Goal: Information Seeking & Learning: Find specific page/section

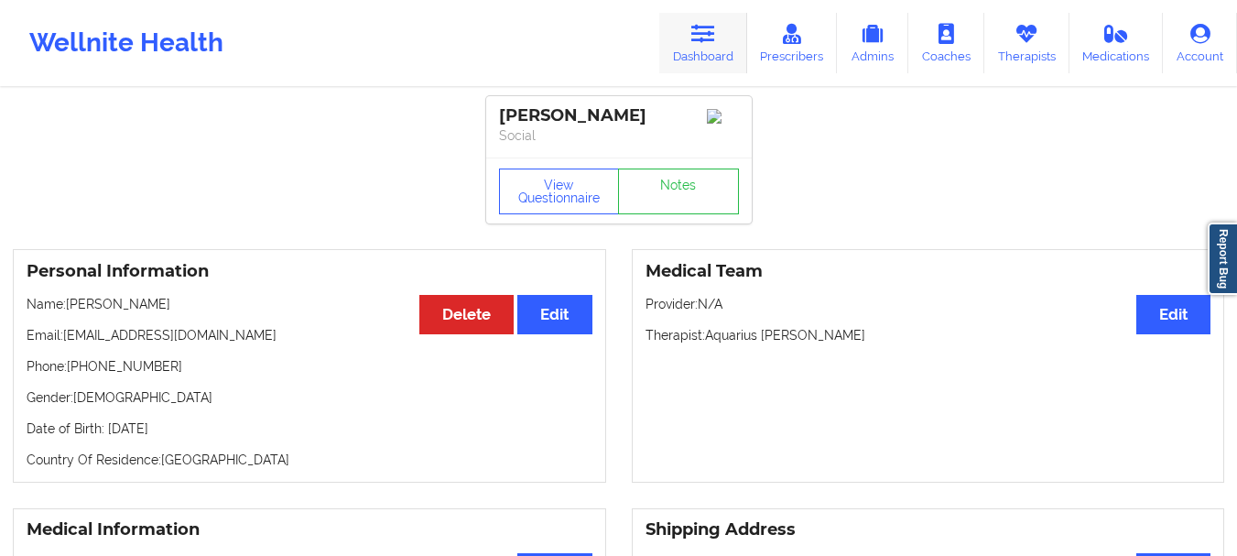
click at [724, 51] on link "Dashboard" at bounding box center [703, 43] width 88 height 60
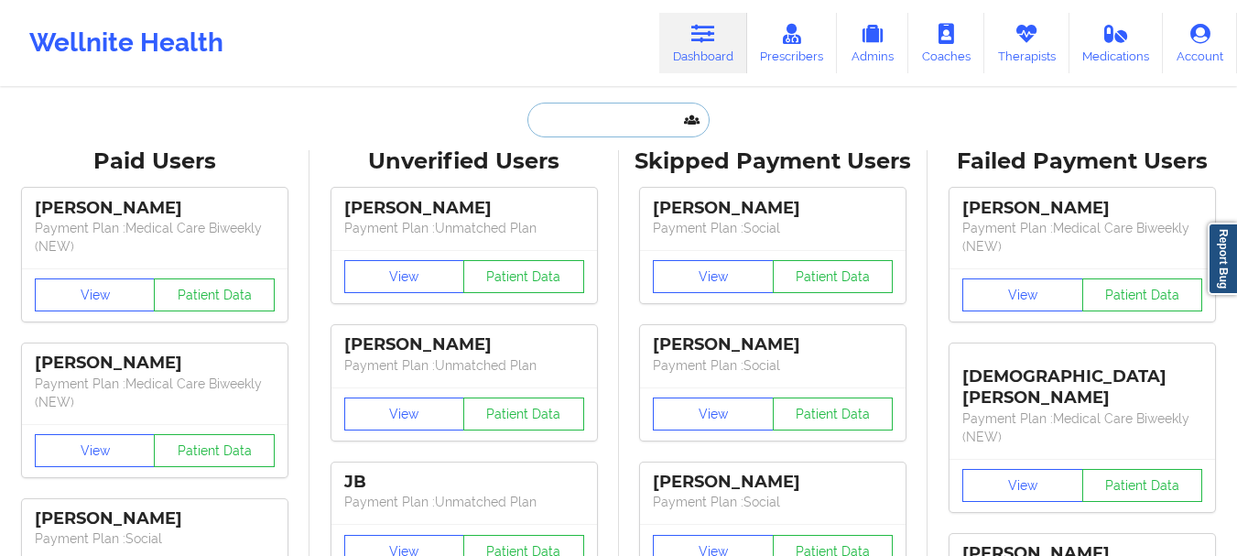
click at [592, 122] on input "text" at bounding box center [618, 120] width 181 height 35
type input "h"
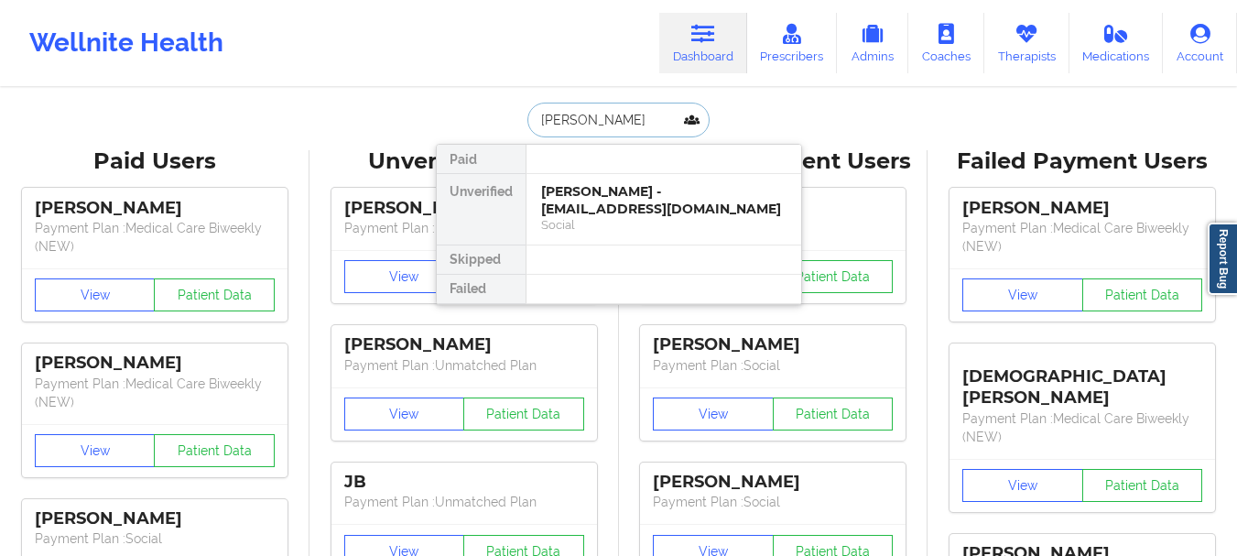
type input "Christina Hoyt"
click at [612, 202] on div "Christina Hoyt - hoyt.christy@yahoo.com" at bounding box center [663, 200] width 245 height 34
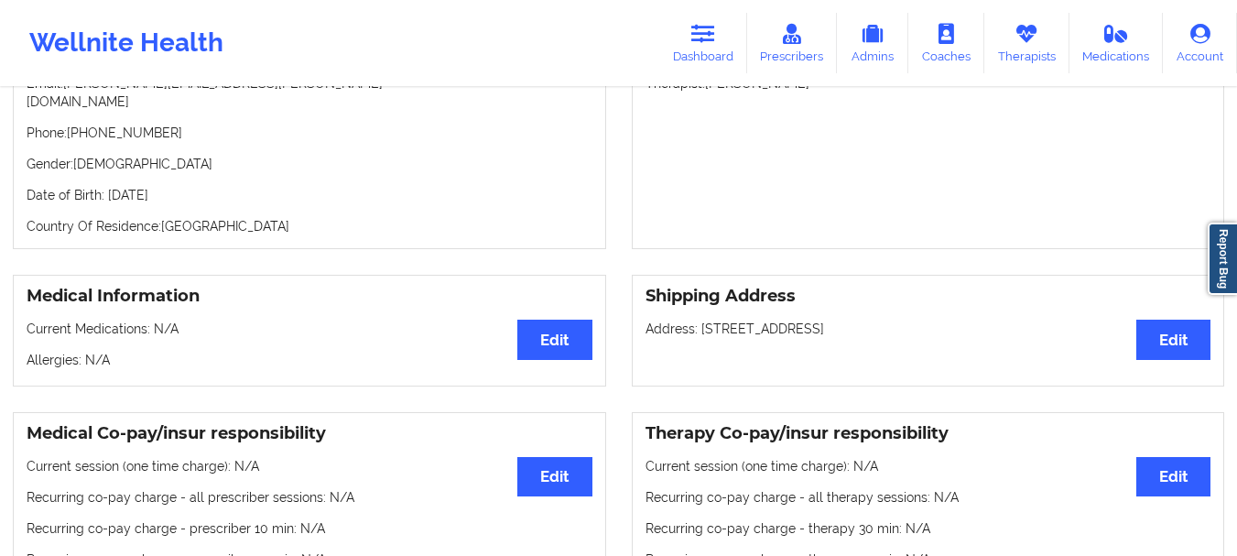
scroll to position [1287, 0]
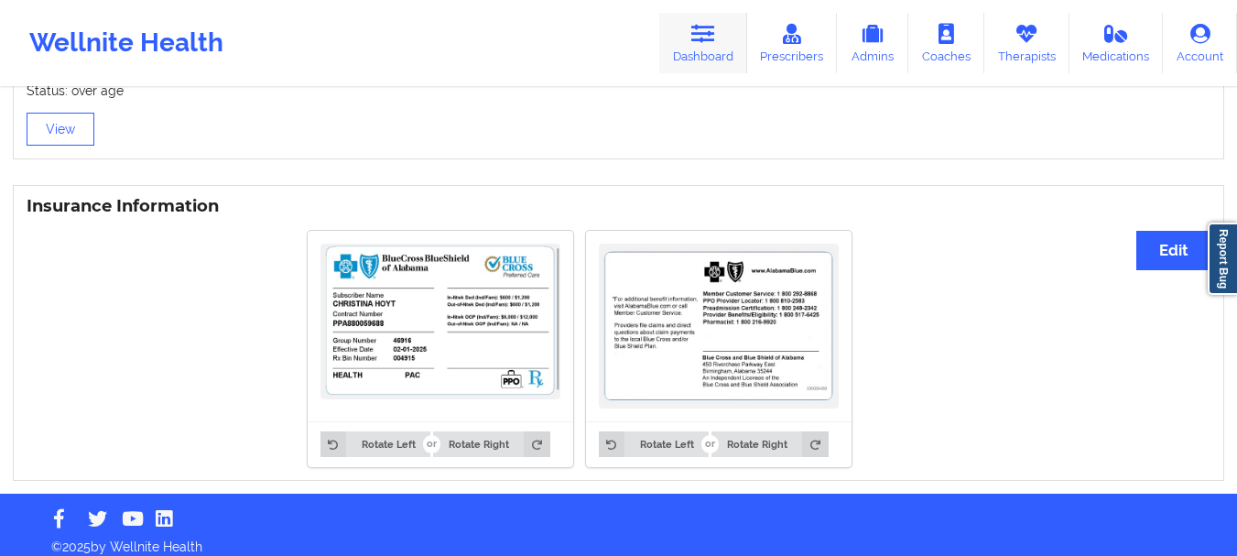
click at [705, 45] on link "Dashboard" at bounding box center [703, 43] width 88 height 60
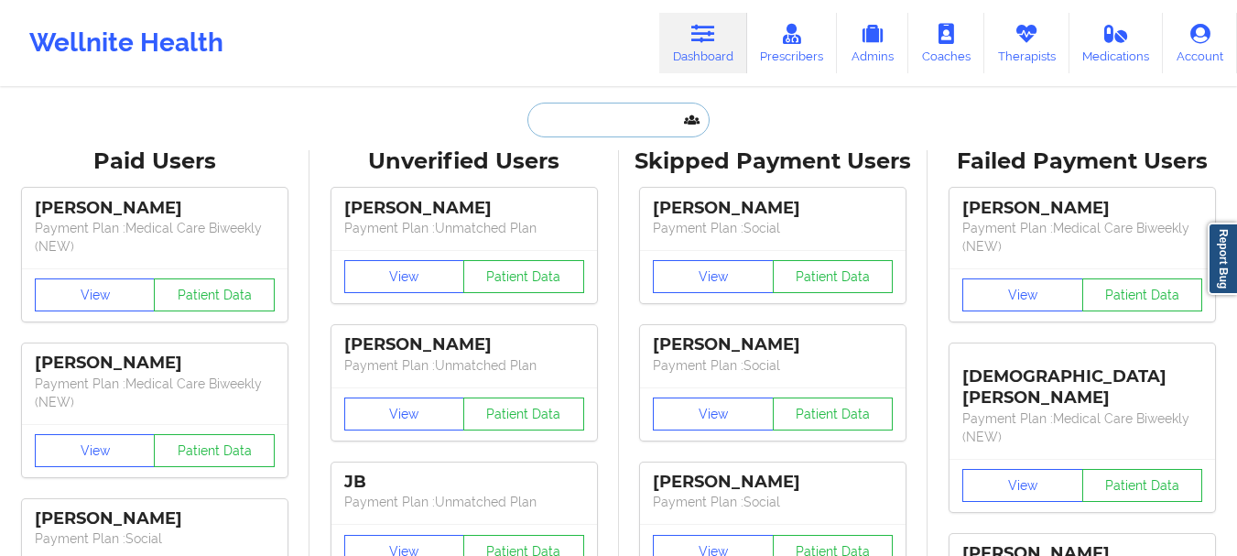
click at [623, 103] on input "text" at bounding box center [618, 120] width 181 height 35
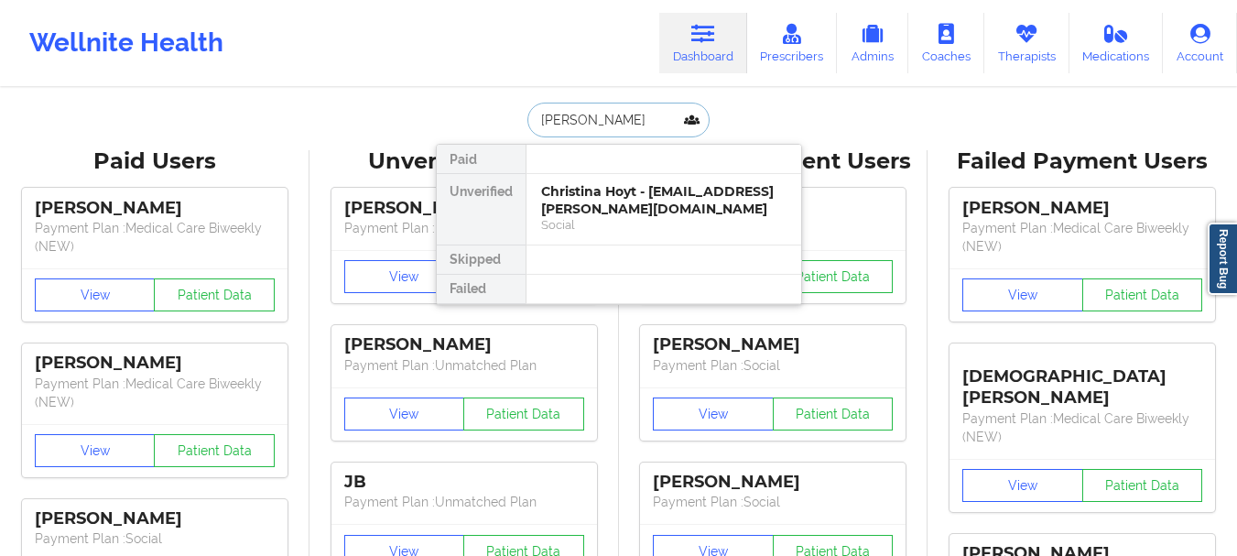
type input "Reagan mercer"
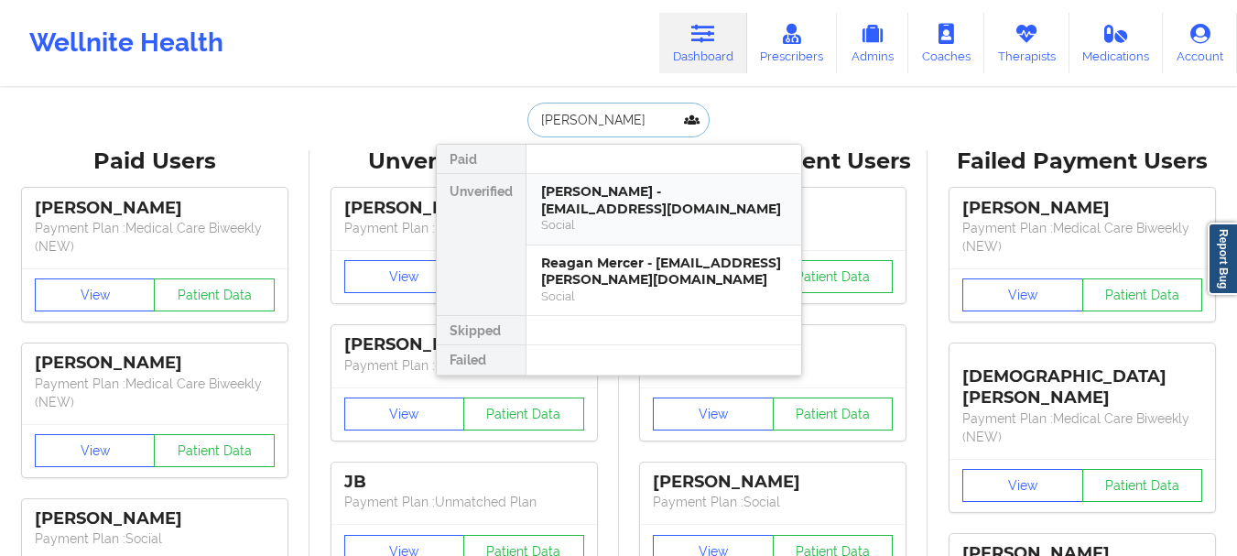
click at [623, 217] on div "Reagan Mercer - rmercer@rcps.info Social" at bounding box center [664, 209] width 275 height 71
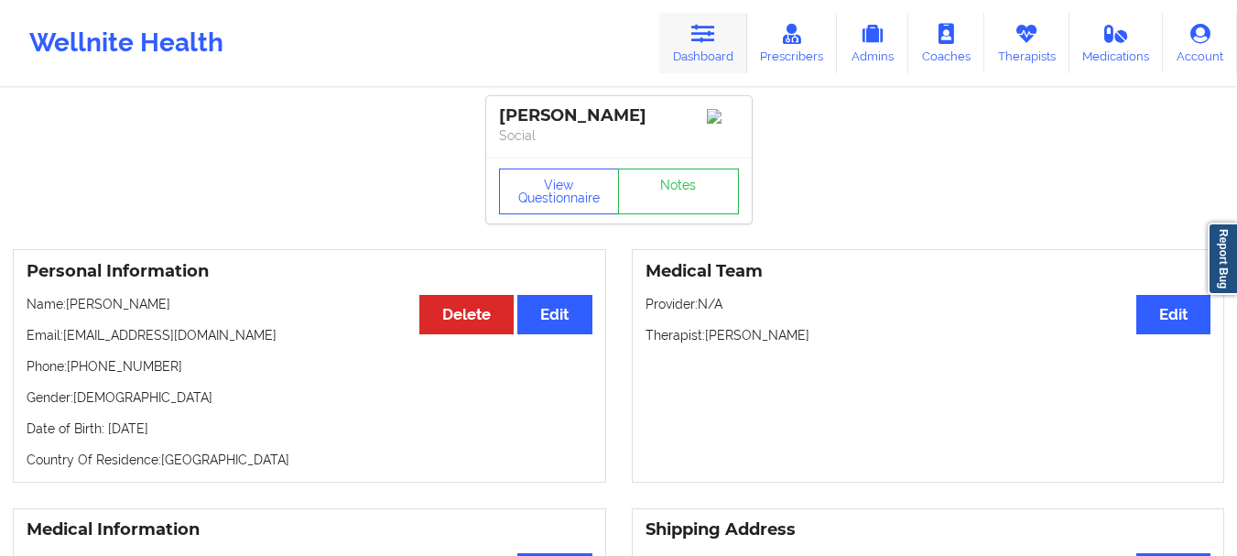
click at [706, 41] on icon at bounding box center [703, 34] width 24 height 20
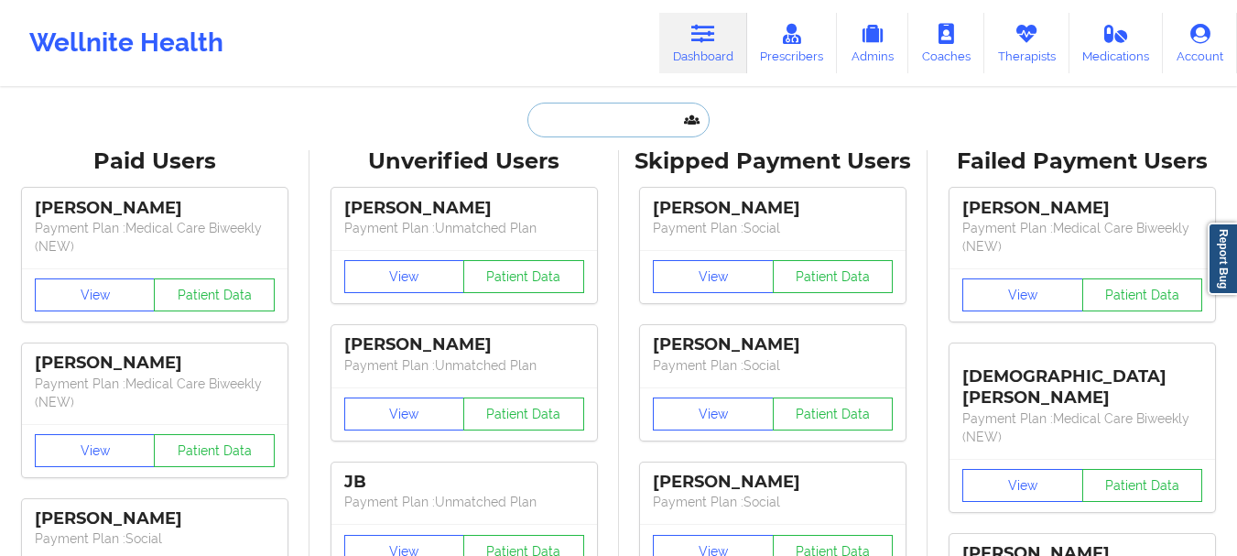
click at [586, 133] on input "text" at bounding box center [618, 120] width 181 height 35
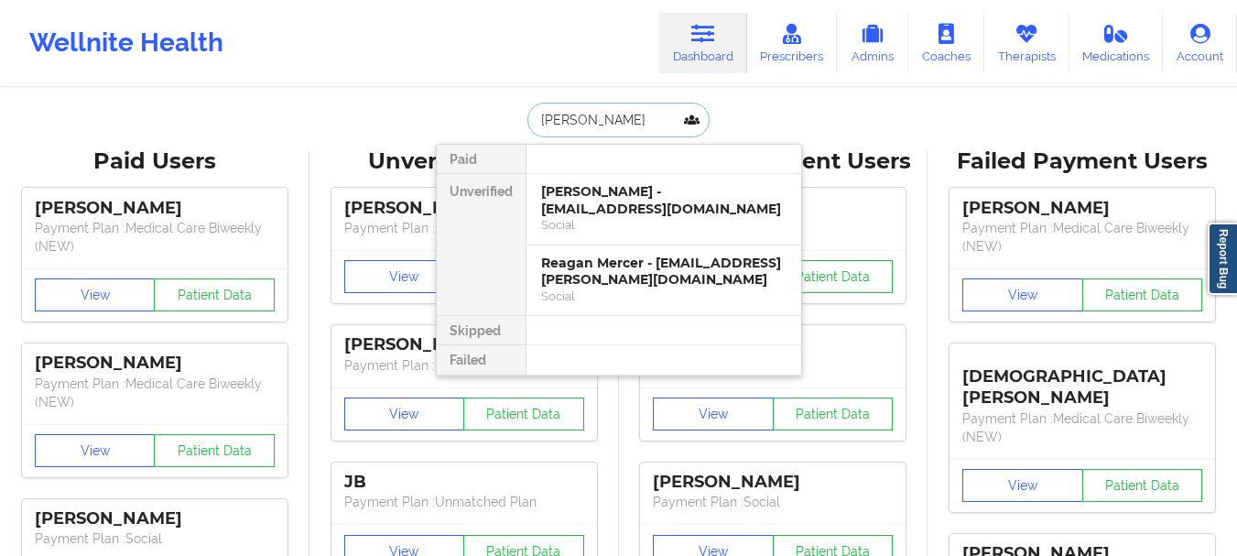
type input "bryan nunez"
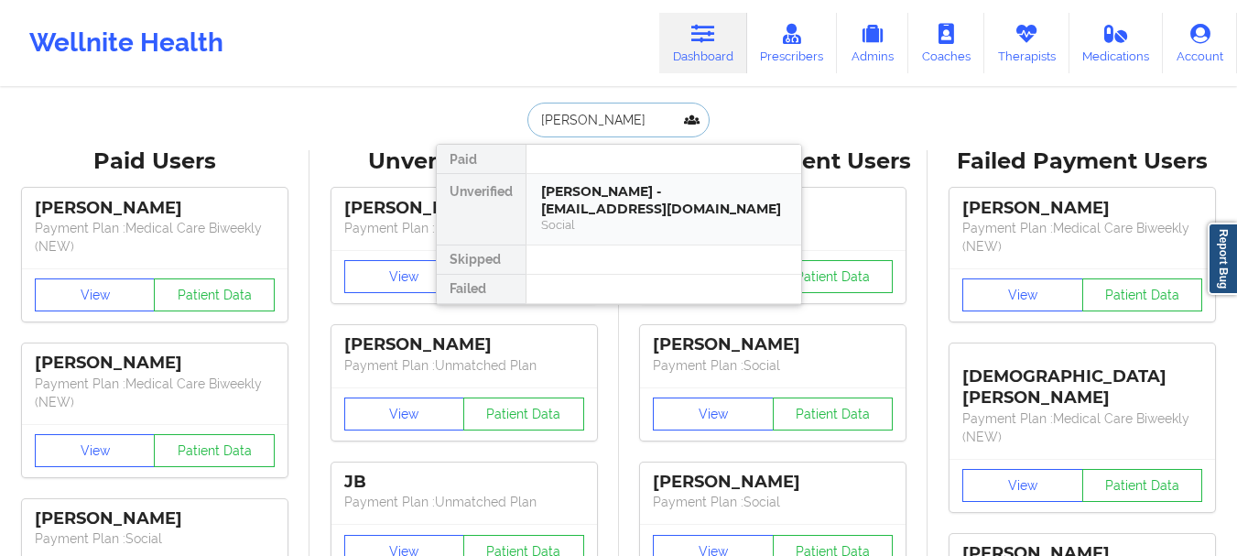
click at [587, 207] on div "Bryan Nunez - bnunez914@yahoo.com" at bounding box center [663, 200] width 245 height 34
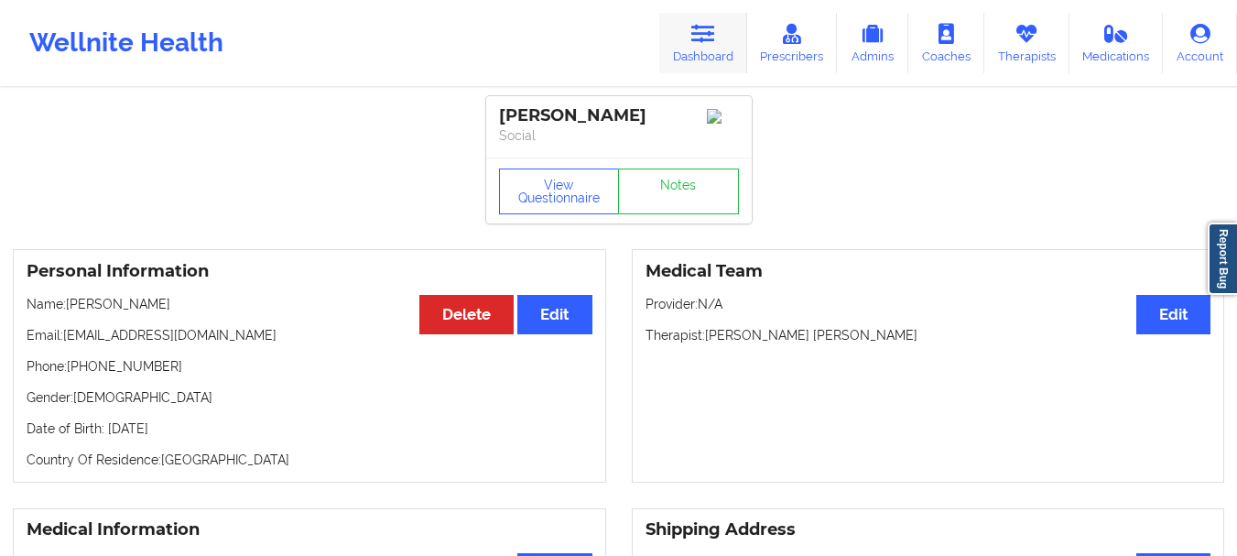
click at [707, 72] on link "Dashboard" at bounding box center [703, 43] width 88 height 60
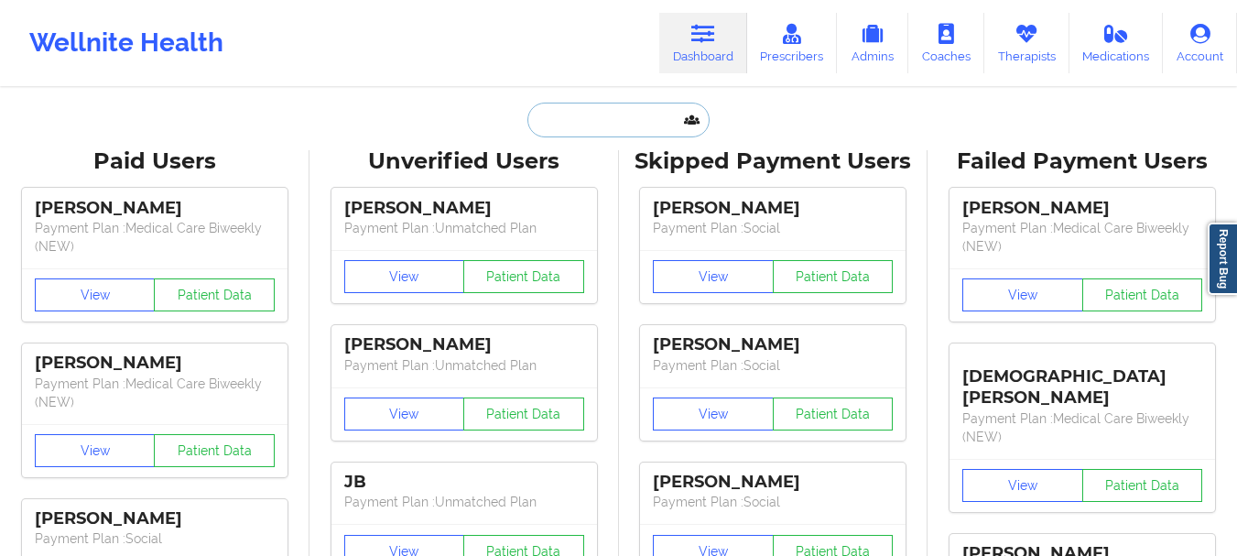
click at [669, 110] on input "text" at bounding box center [618, 120] width 181 height 35
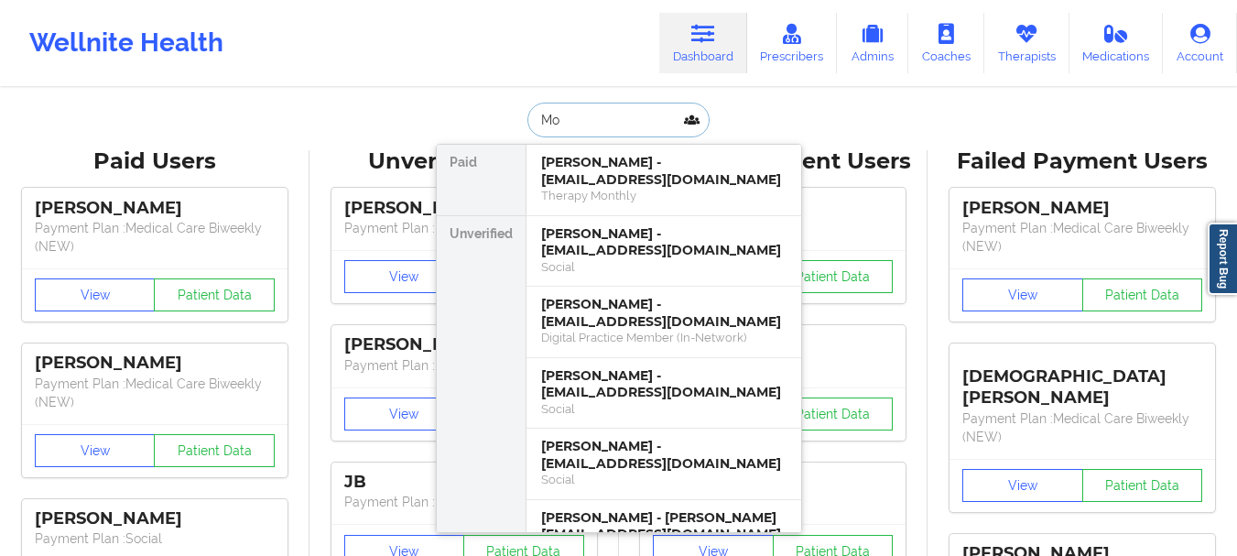
type input "M"
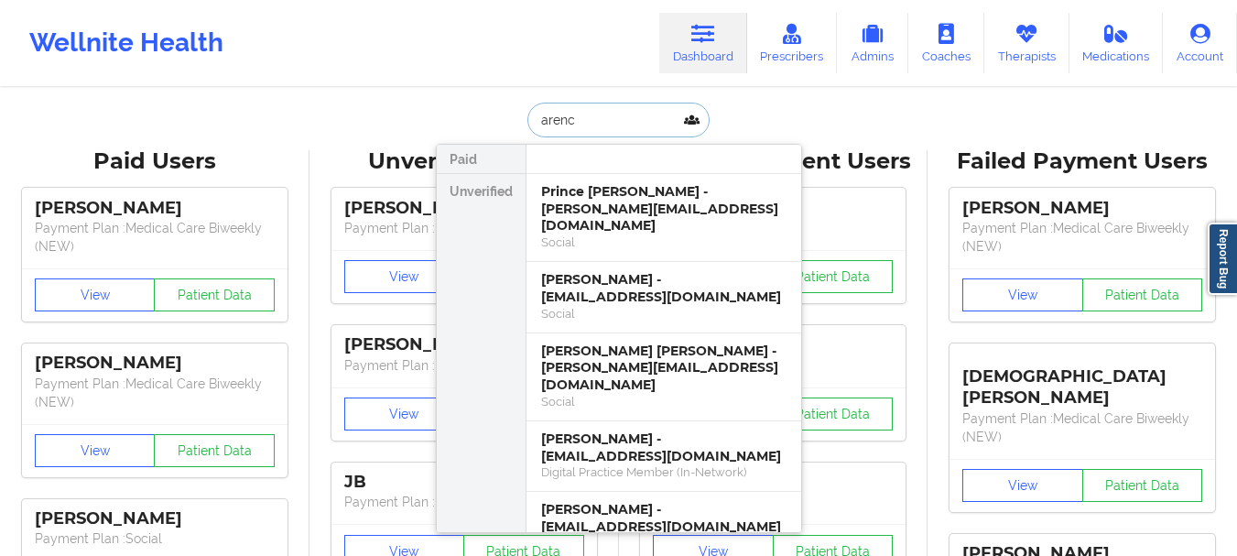
type input "arenc"
click at [571, 127] on input "arenc" at bounding box center [618, 120] width 181 height 35
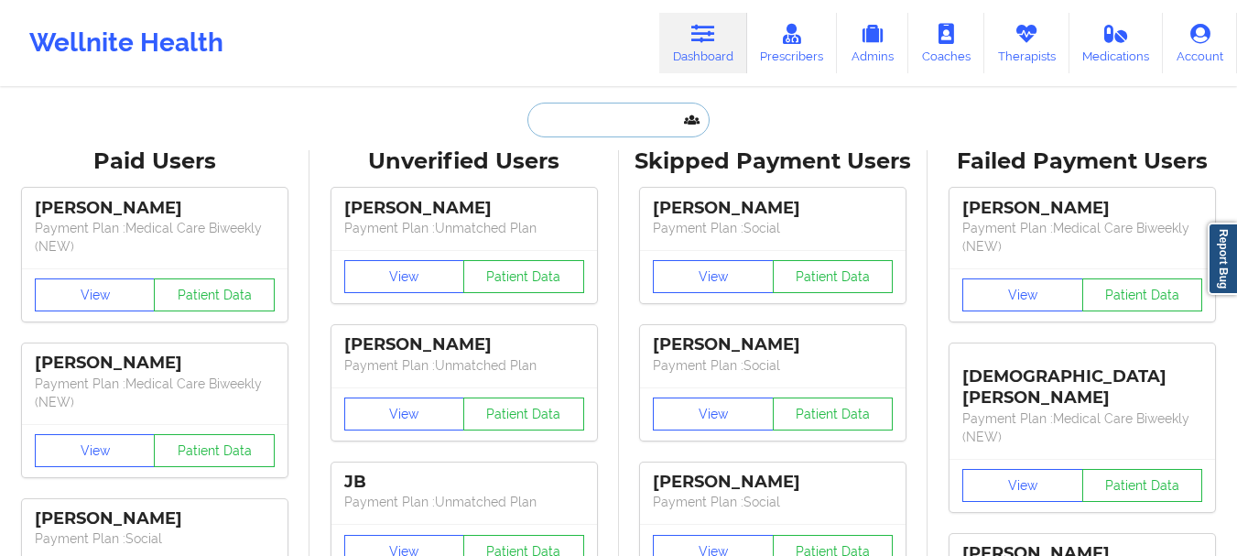
paste input "monica1990m@gmail.com"
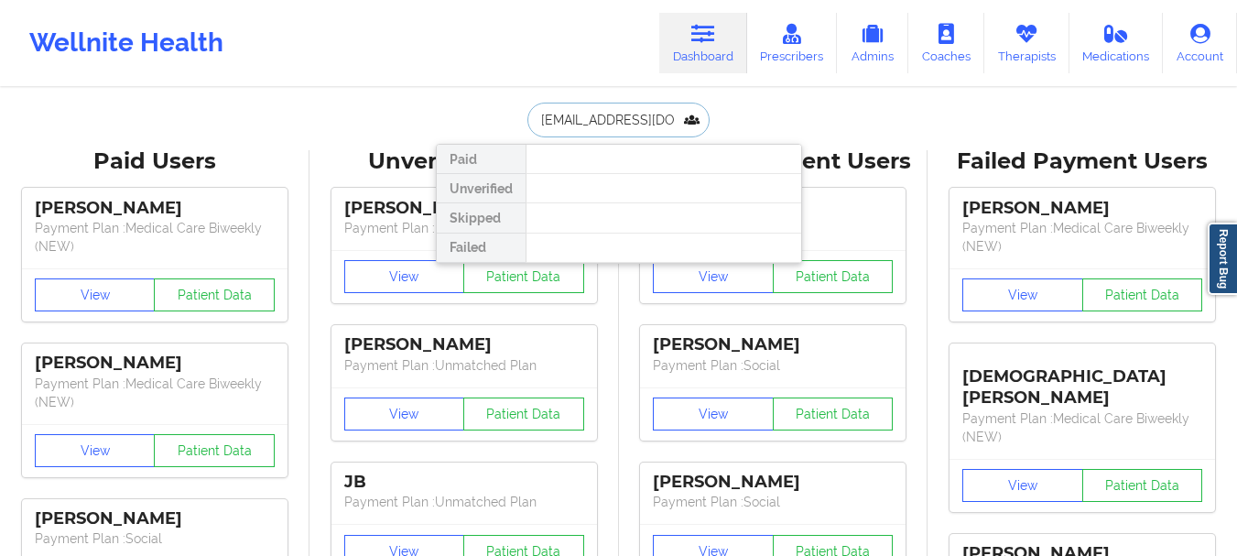
click at [577, 115] on input "monica1990m@gmail.com" at bounding box center [618, 120] width 181 height 35
click at [577, 114] on input "monica1990m@gmail.com" at bounding box center [618, 120] width 181 height 35
type input "@gmail.com"
click at [593, 120] on input "@gmail.com" at bounding box center [618, 120] width 181 height 35
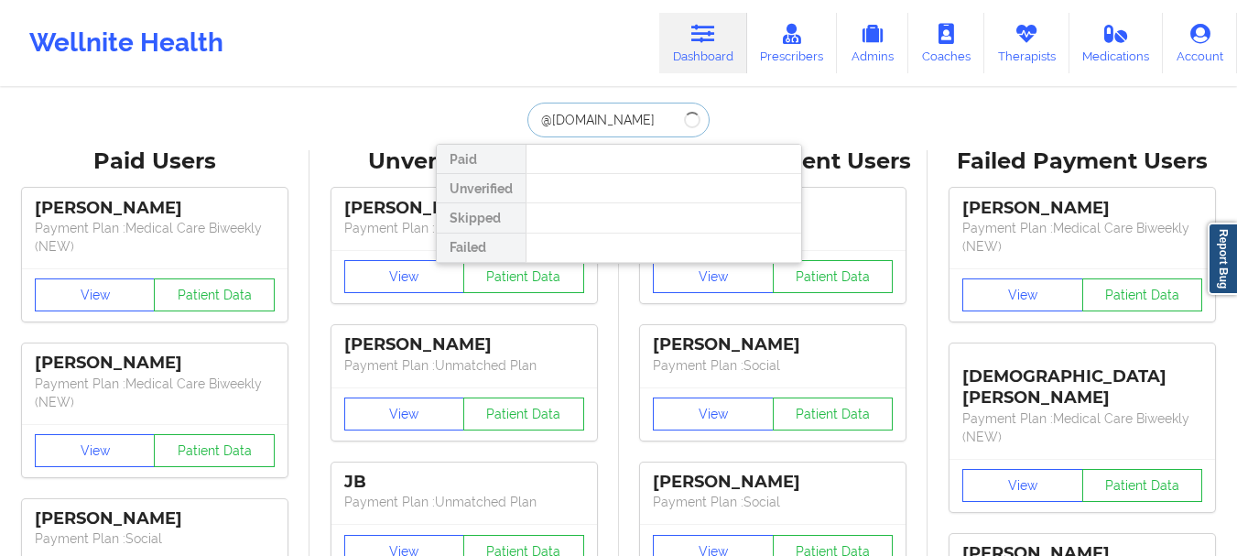
click at [593, 120] on input "@gmail.com" at bounding box center [618, 120] width 181 height 35
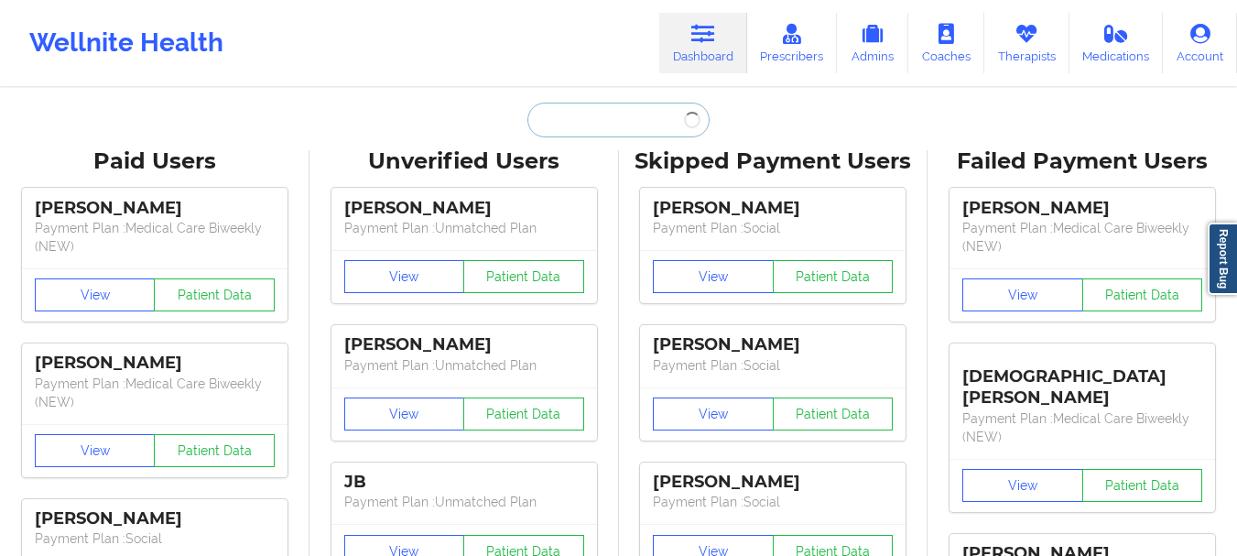
paste input "monica1990m@gmail.com"
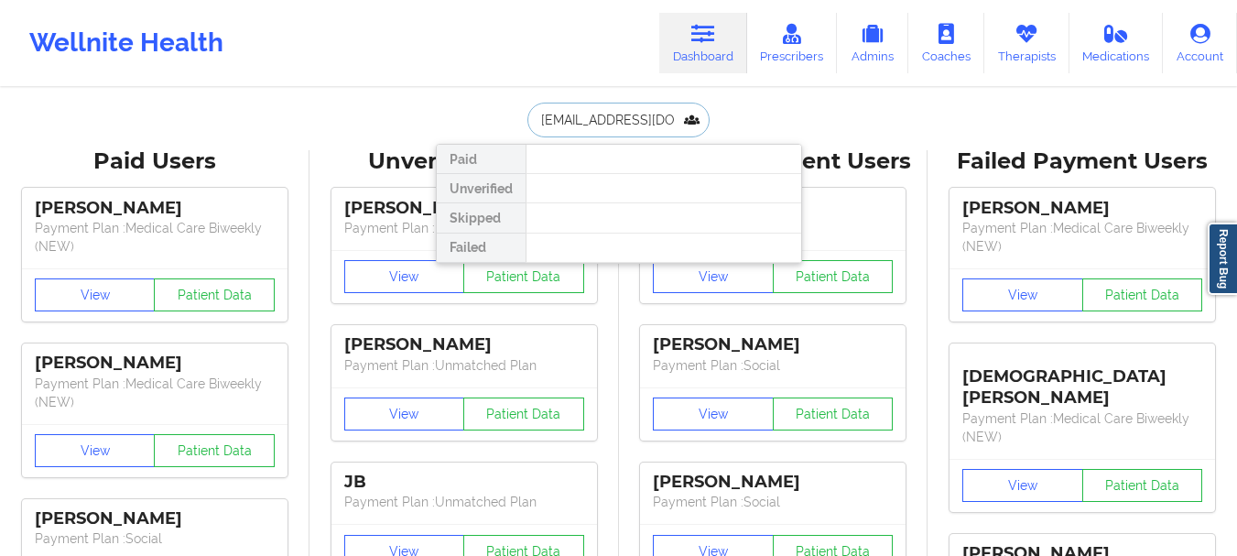
click at [615, 114] on input "monica1990m@gmail.com" at bounding box center [618, 120] width 181 height 35
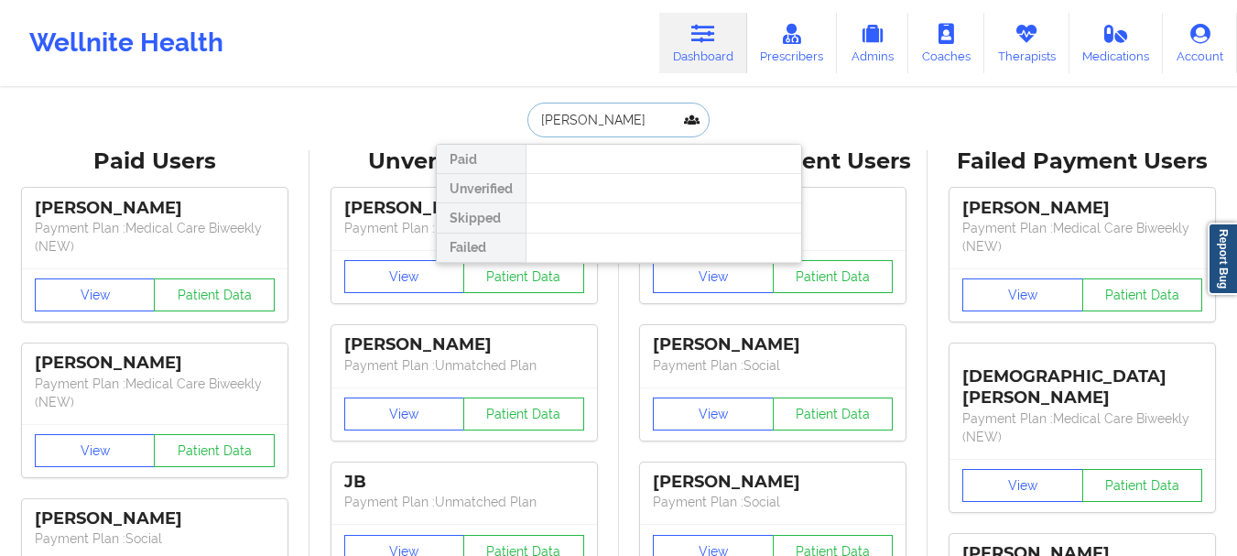
type input "bethany"
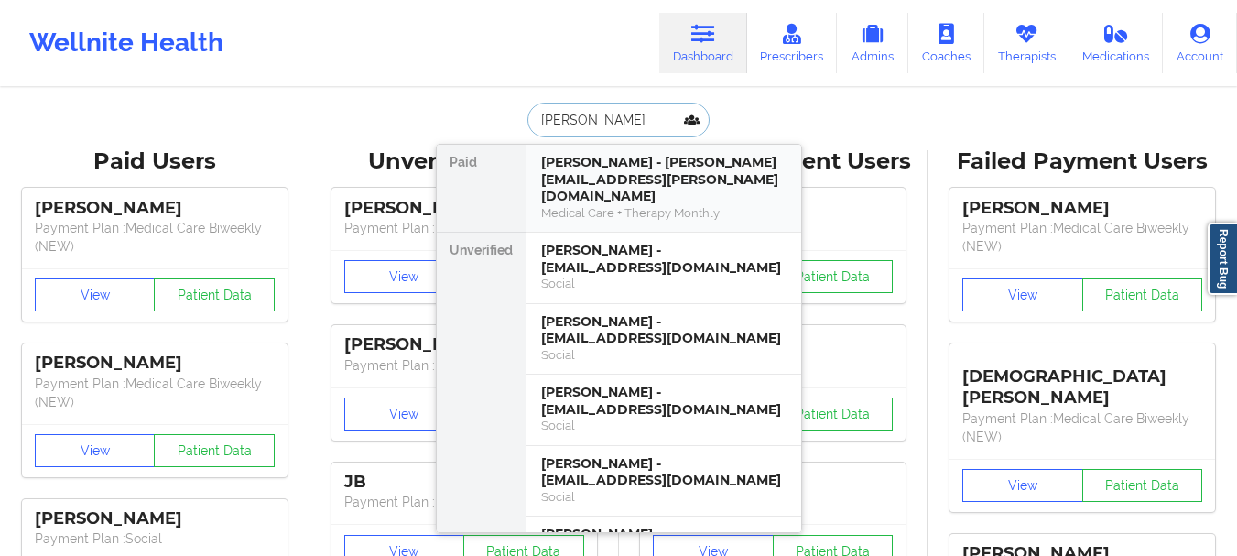
click at [674, 178] on div "Bethany Bulla - bethany.bulla@gmail.com" at bounding box center [663, 179] width 245 height 51
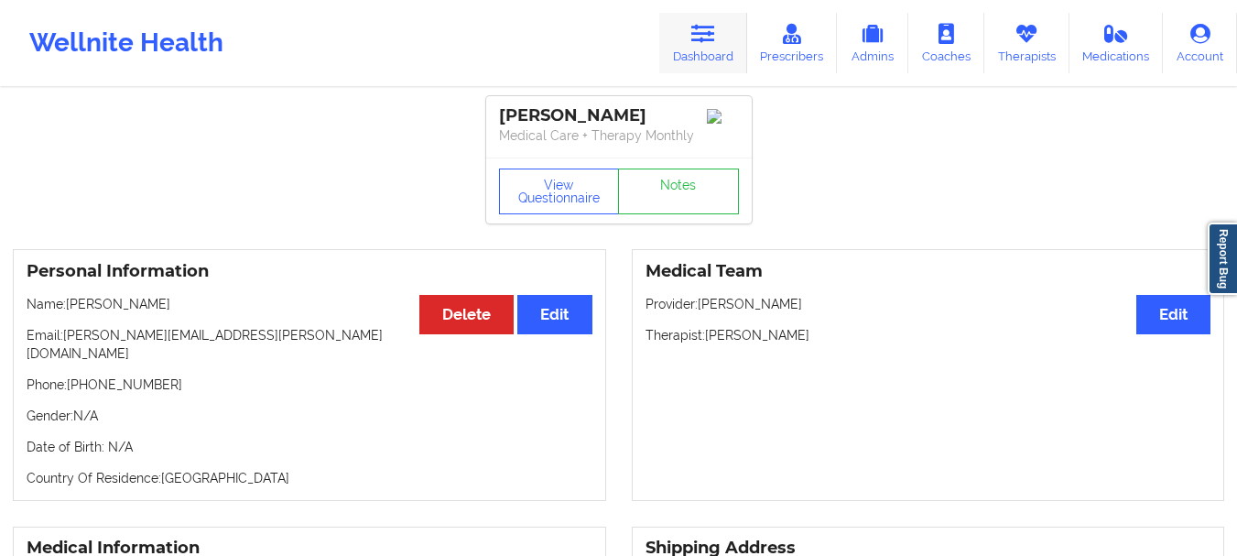
click at [694, 41] on icon at bounding box center [703, 34] width 24 height 20
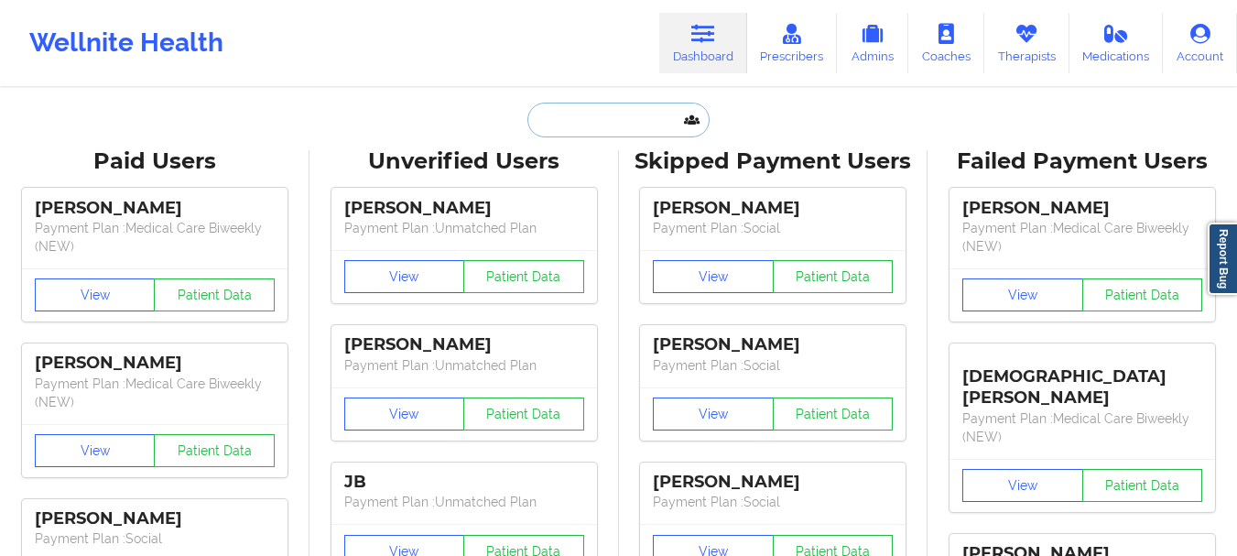
click at [604, 114] on input "text" at bounding box center [618, 120] width 181 height 35
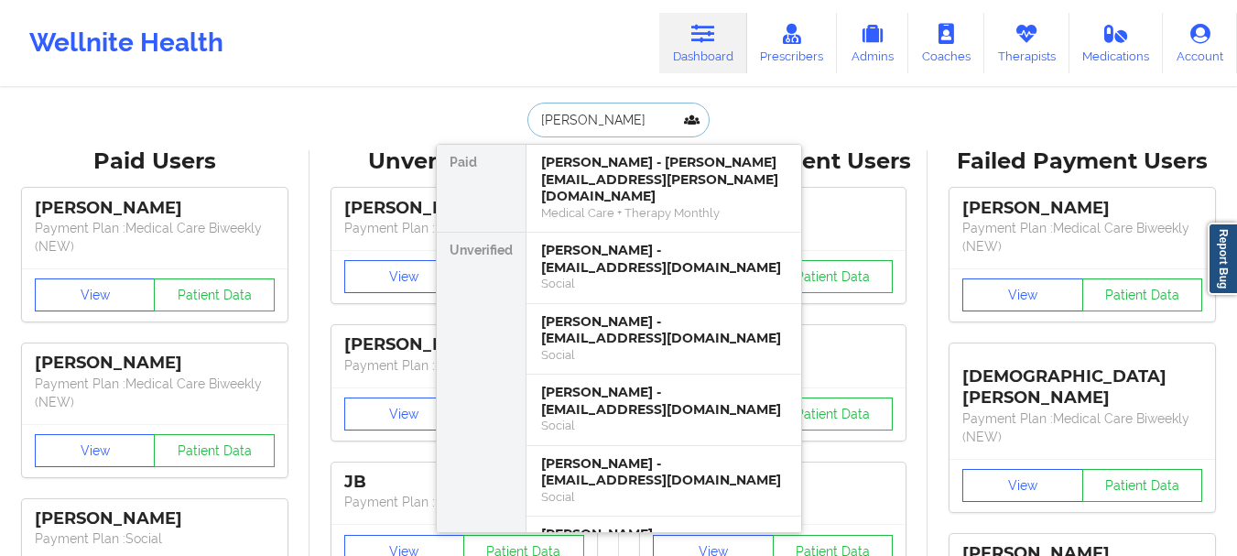
type input "bethany"
click at [601, 242] on div "Bethany Wayman - blwayman00@gmail.com" at bounding box center [663, 259] width 245 height 34
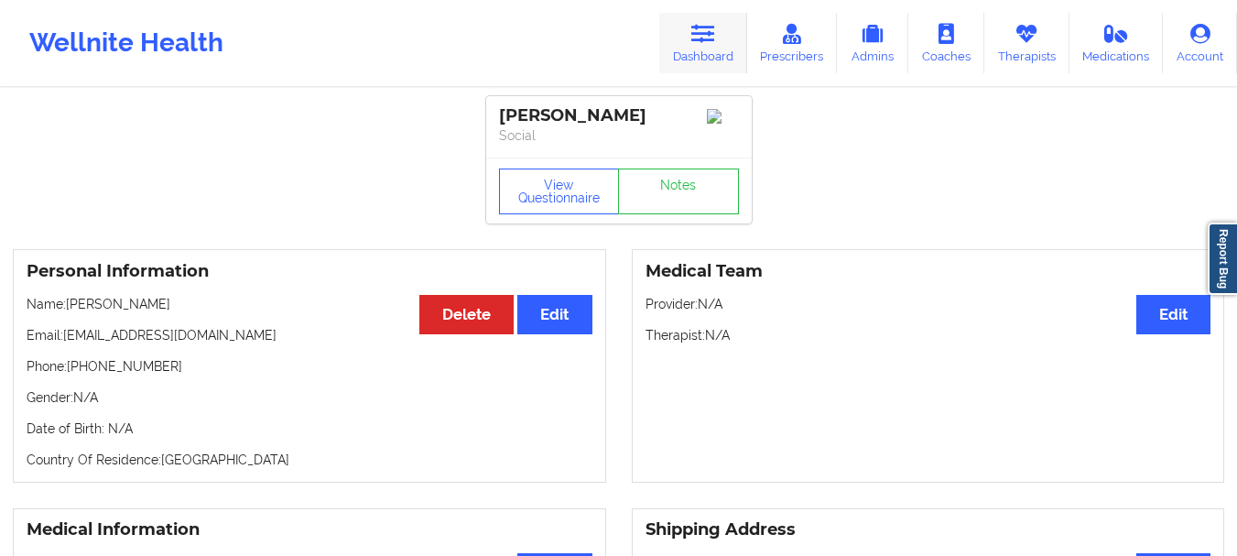
click at [711, 55] on link "Dashboard" at bounding box center [703, 43] width 88 height 60
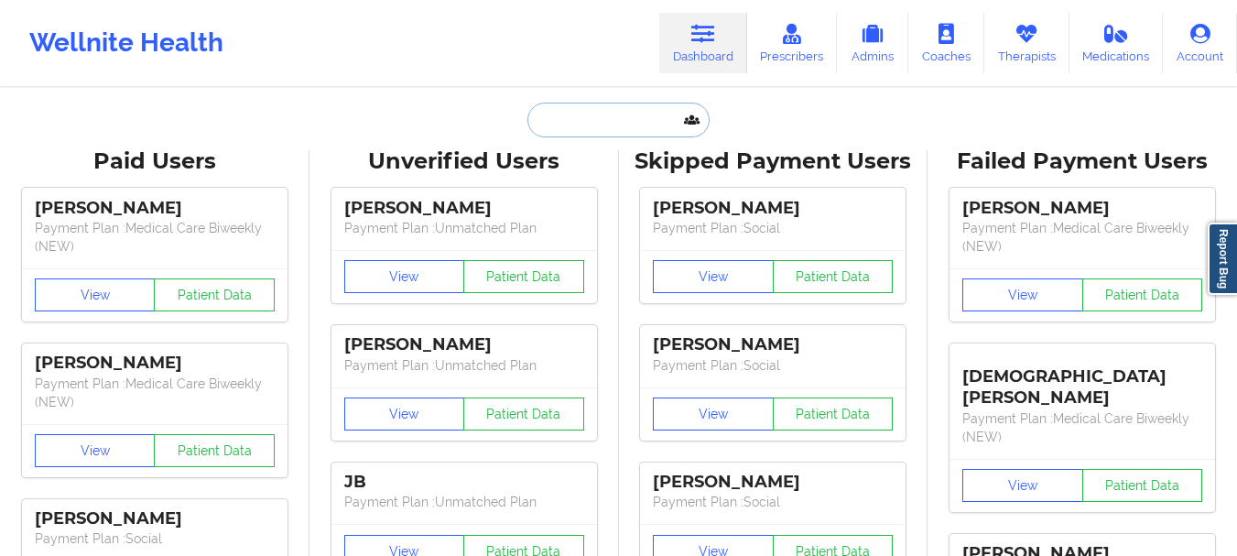
click at [549, 125] on input "text" at bounding box center [618, 120] width 181 height 35
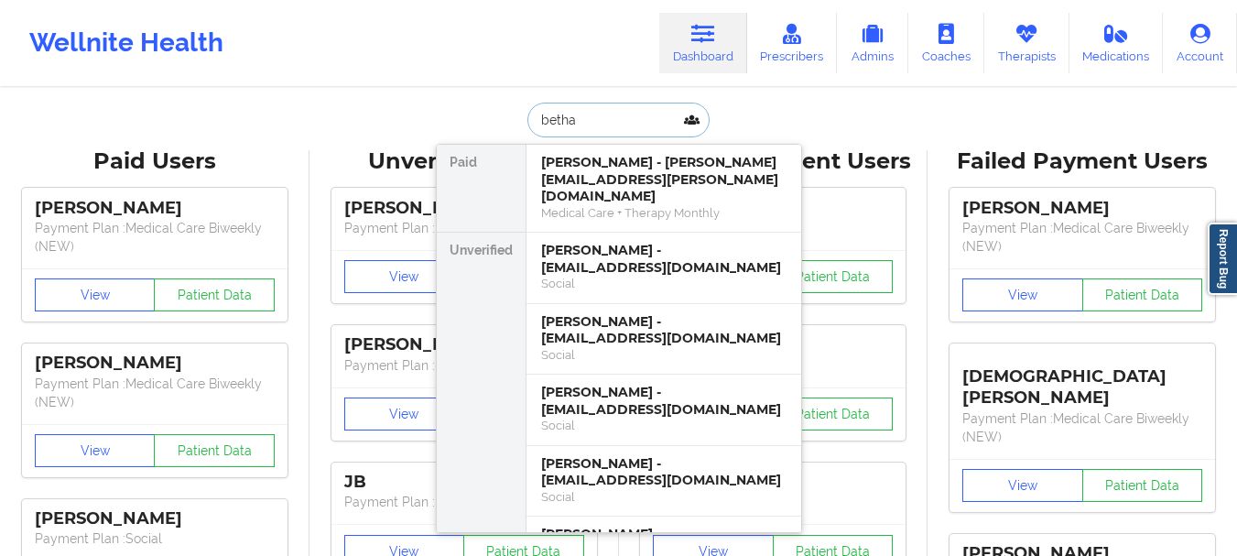
type input "bethan"
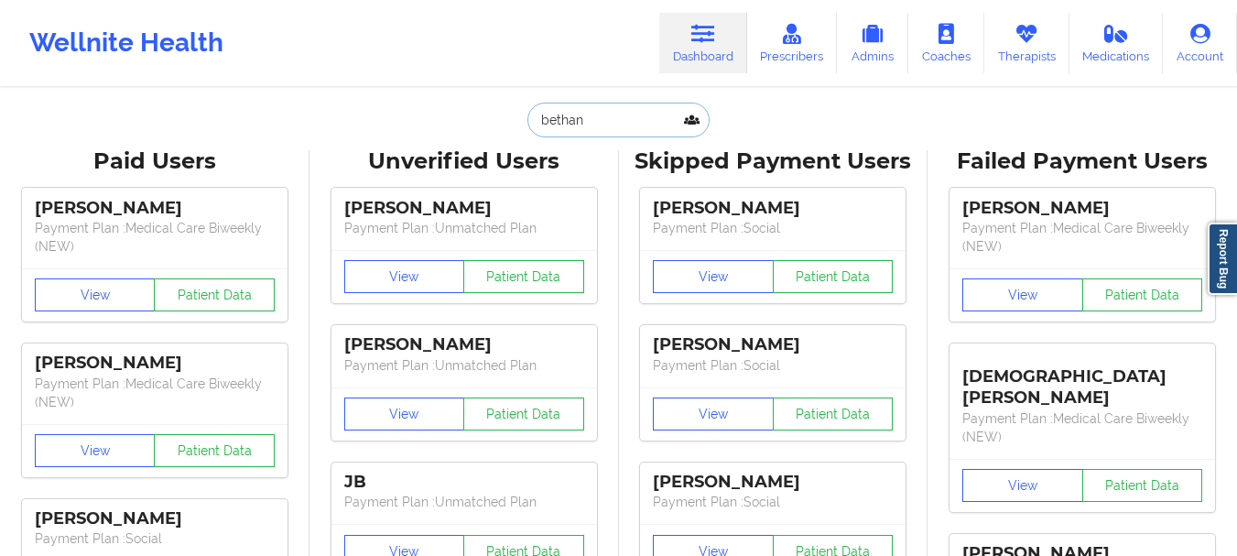
click at [608, 121] on input "bethan" at bounding box center [618, 120] width 181 height 35
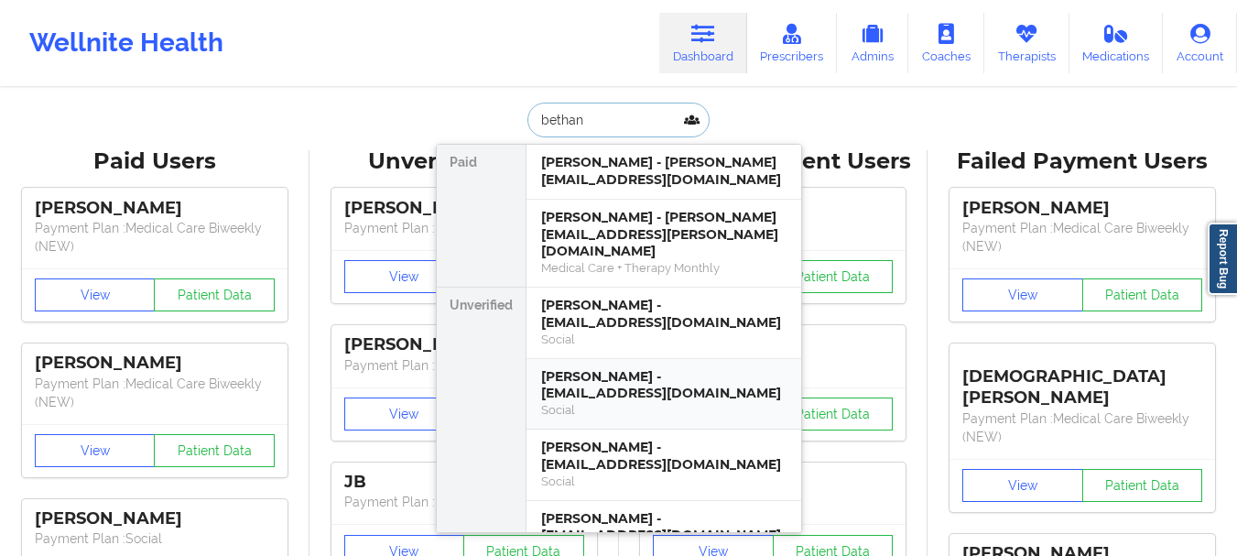
click at [644, 368] on div "BETHANY WAYMAN - bwayman00@gmail.com" at bounding box center [663, 385] width 245 height 34
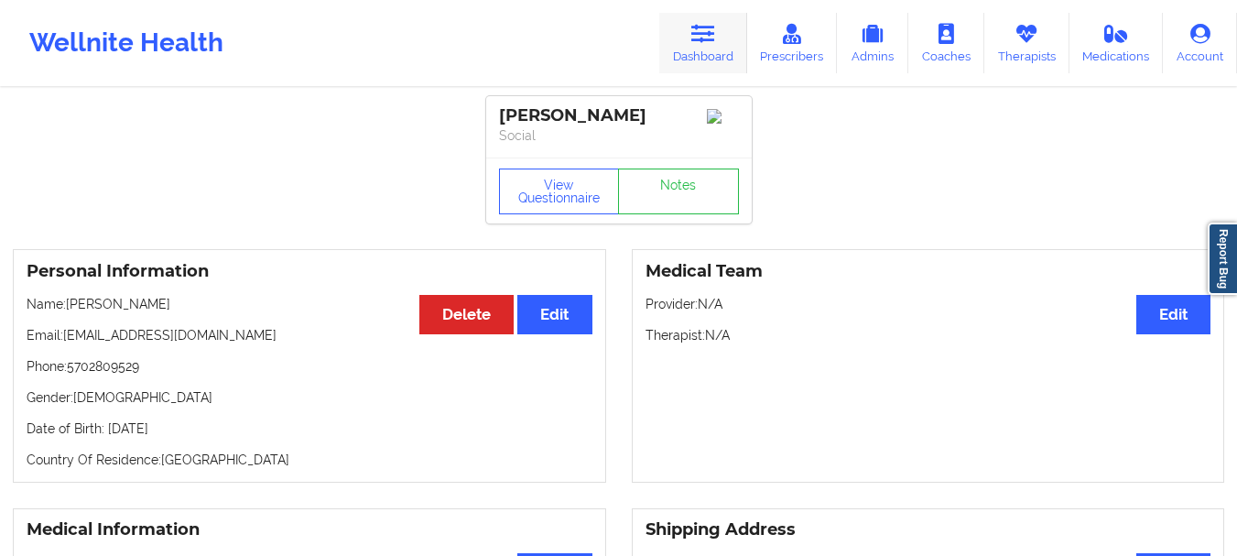
click at [700, 43] on icon at bounding box center [703, 34] width 24 height 20
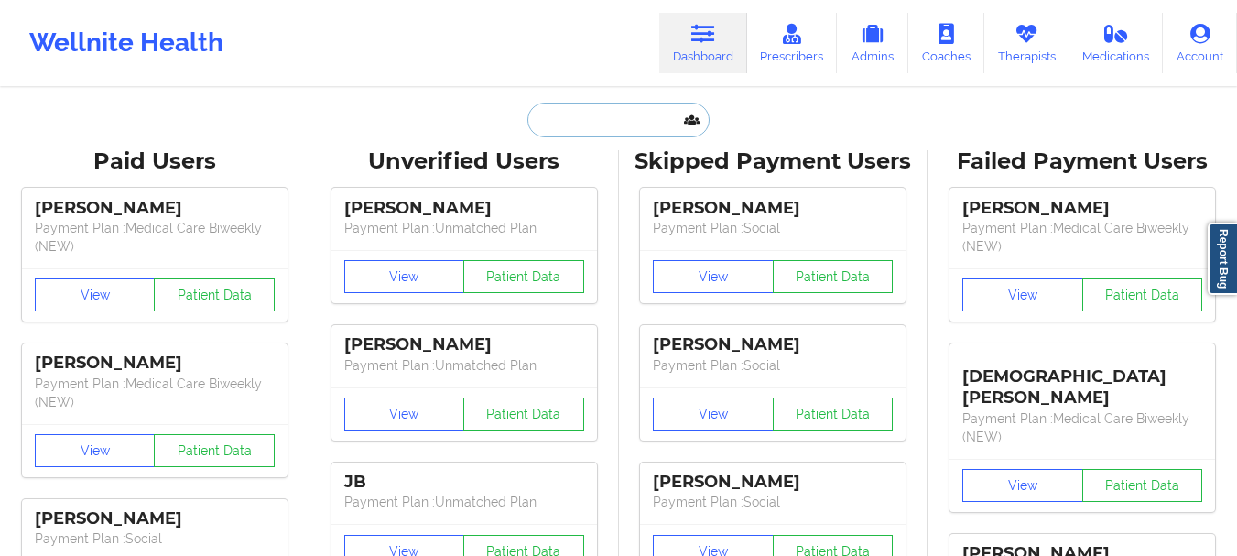
click at [586, 125] on input "text" at bounding box center [618, 120] width 181 height 35
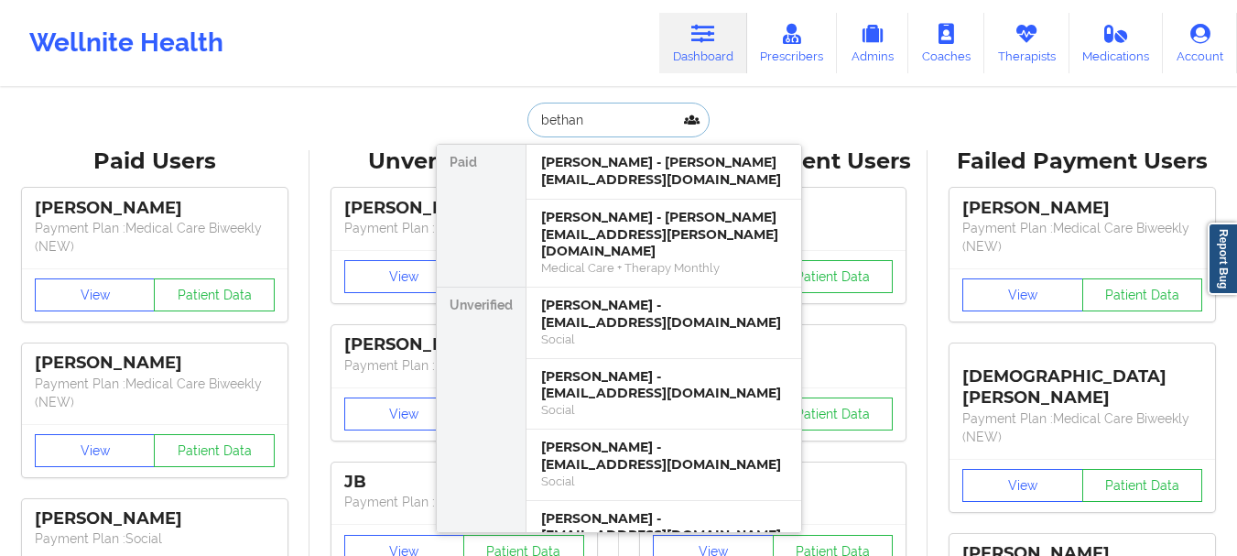
type input "bethany"
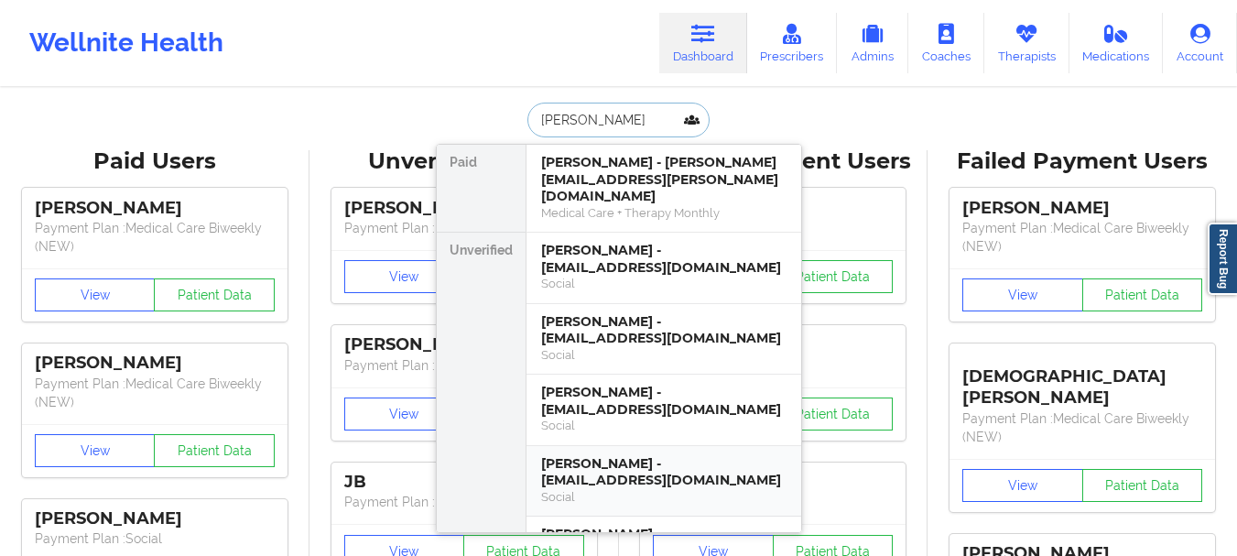
click at [615, 455] on div "Bethany Cabrera - zerozeek@live.com" at bounding box center [663, 472] width 245 height 34
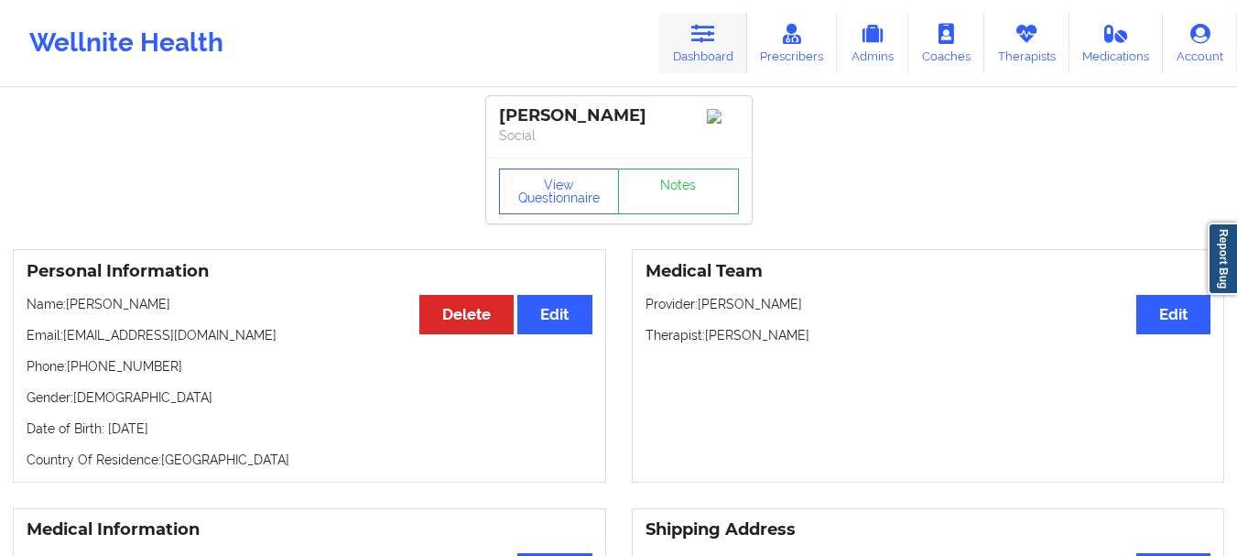
click at [692, 52] on link "Dashboard" at bounding box center [703, 43] width 88 height 60
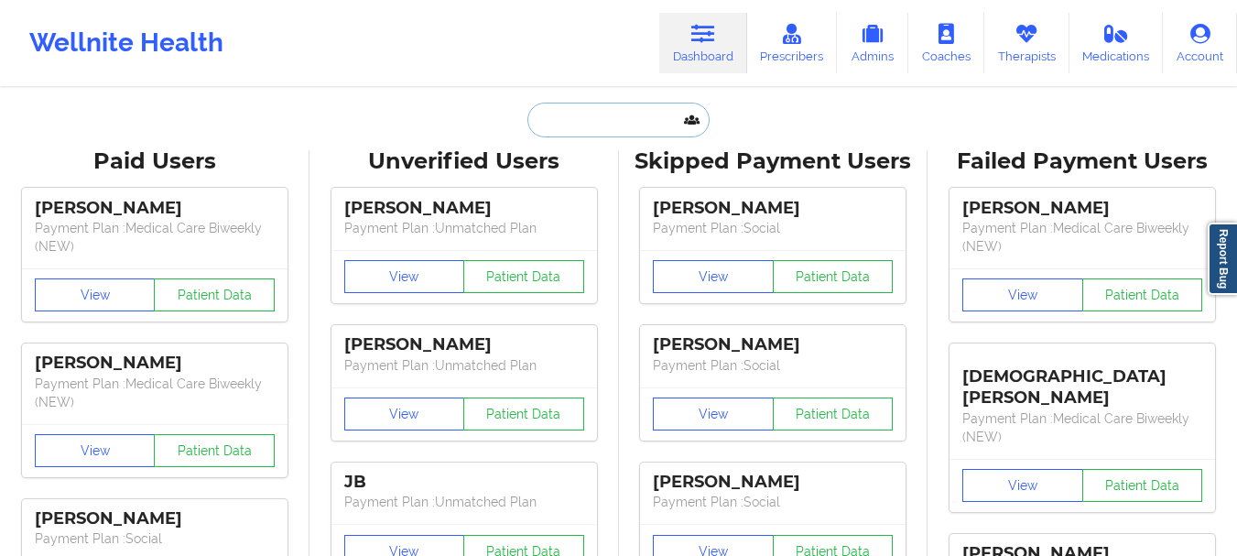
click at [626, 109] on input "text" at bounding box center [618, 120] width 181 height 35
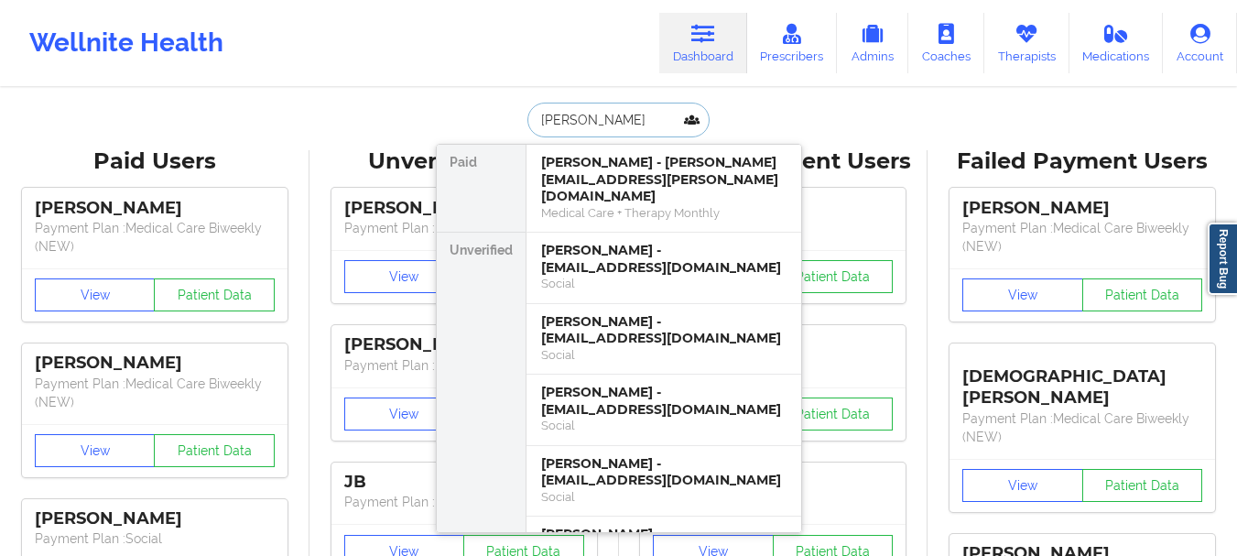
type input "bethany"
click at [624, 384] on div "Bethany Stanley - barbieloveschang2020@gmail.com" at bounding box center [663, 401] width 245 height 34
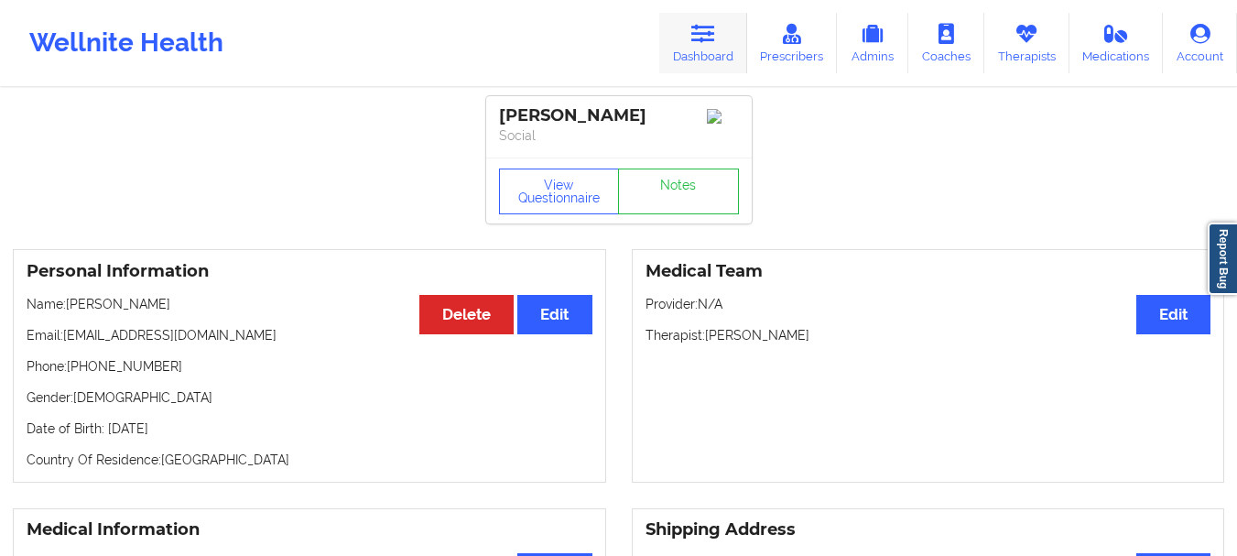
click at [698, 39] on icon at bounding box center [703, 34] width 24 height 20
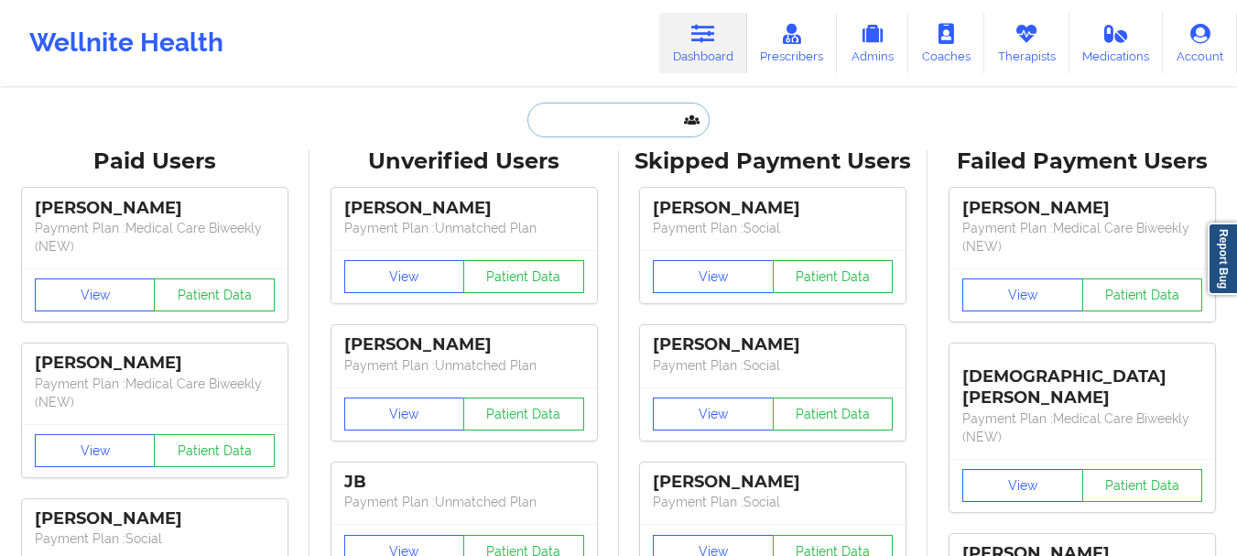
click at [605, 115] on input "text" at bounding box center [618, 120] width 181 height 35
paste input "LESLEYLWITT@GMAIL.COM"
type input "LESLEYLWITT@GMAIL.COM"
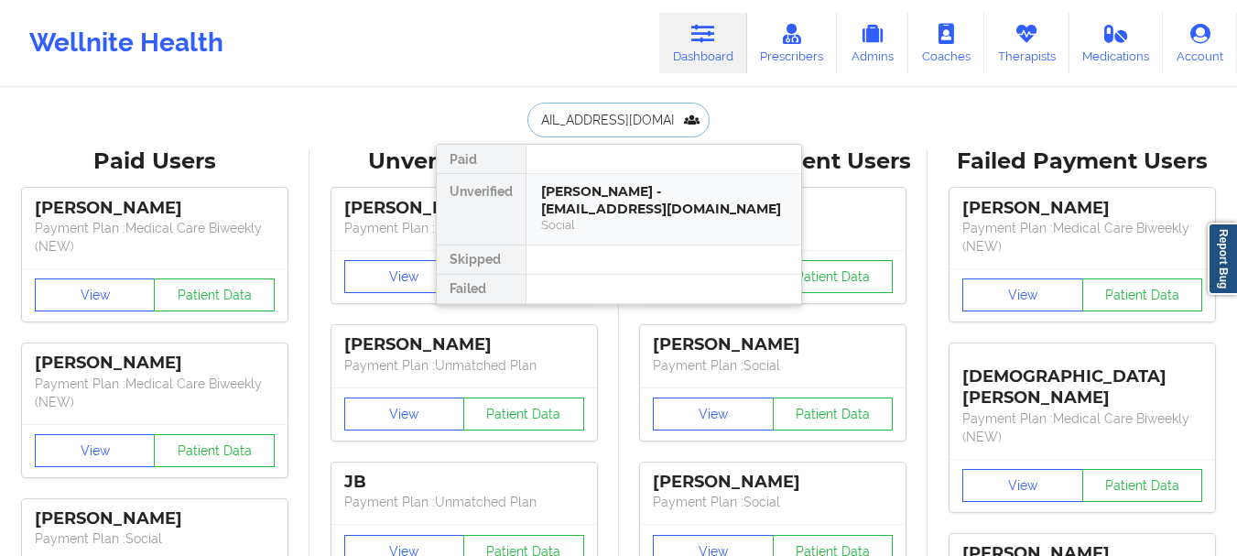
click at [587, 193] on div "Lesley VanDeventer-Witt - lesleylwitt@gmail.com" at bounding box center [663, 200] width 245 height 34
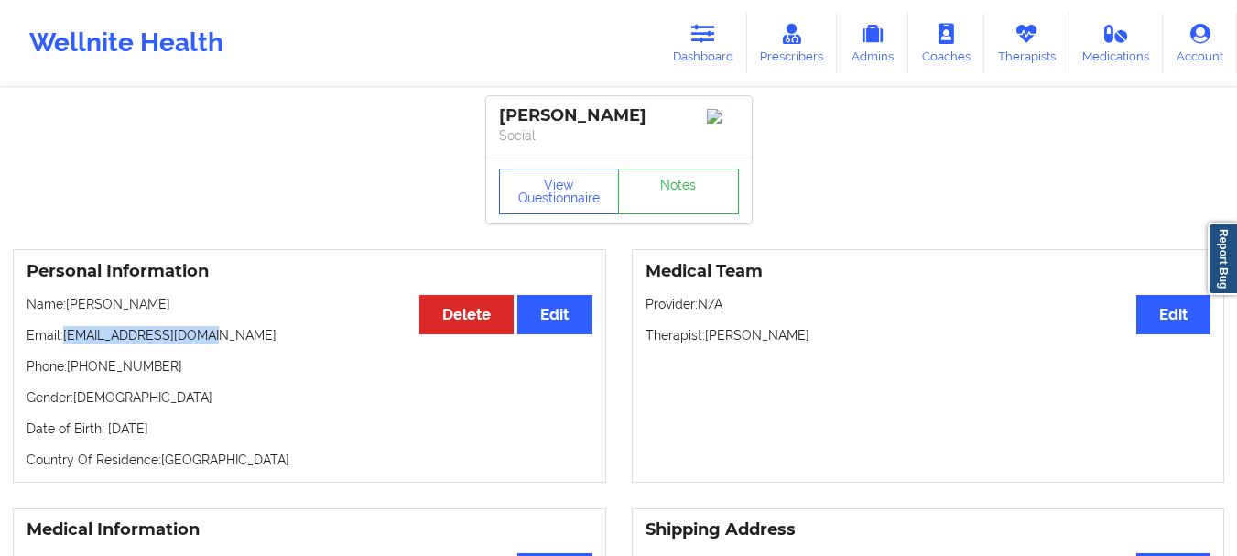
drag, startPoint x: 204, startPoint y: 352, endPoint x: 65, endPoint y: 361, distance: 139.5
click at [65, 344] on p "Email: lesleylwitt@gmail.com" at bounding box center [310, 335] width 566 height 18
copy p "lesleylwitt@gmail.com"
click at [217, 344] on p "Email: lesleylwitt@gmail.com" at bounding box center [310, 335] width 566 height 18
click at [682, 58] on link "Dashboard" at bounding box center [703, 43] width 88 height 60
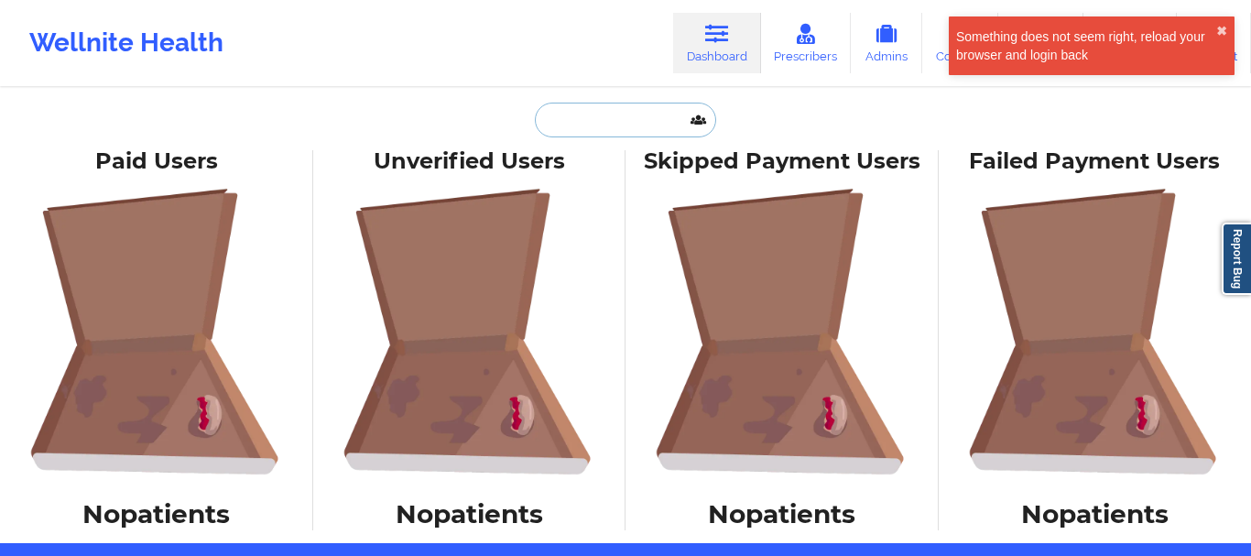
click at [564, 116] on input "text" at bounding box center [625, 120] width 181 height 35
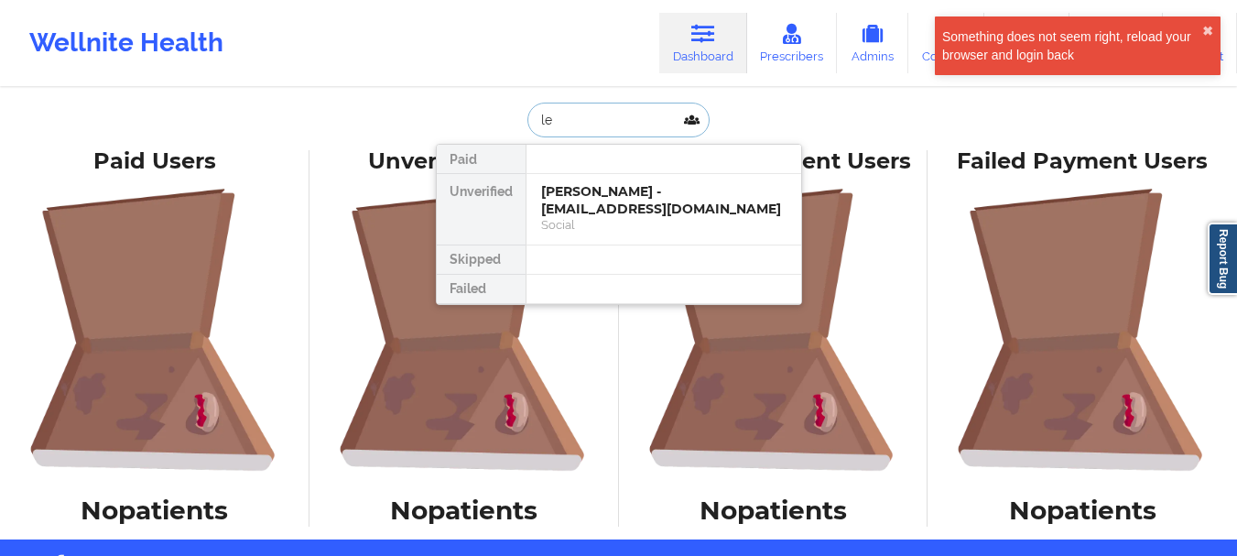
type input "les"
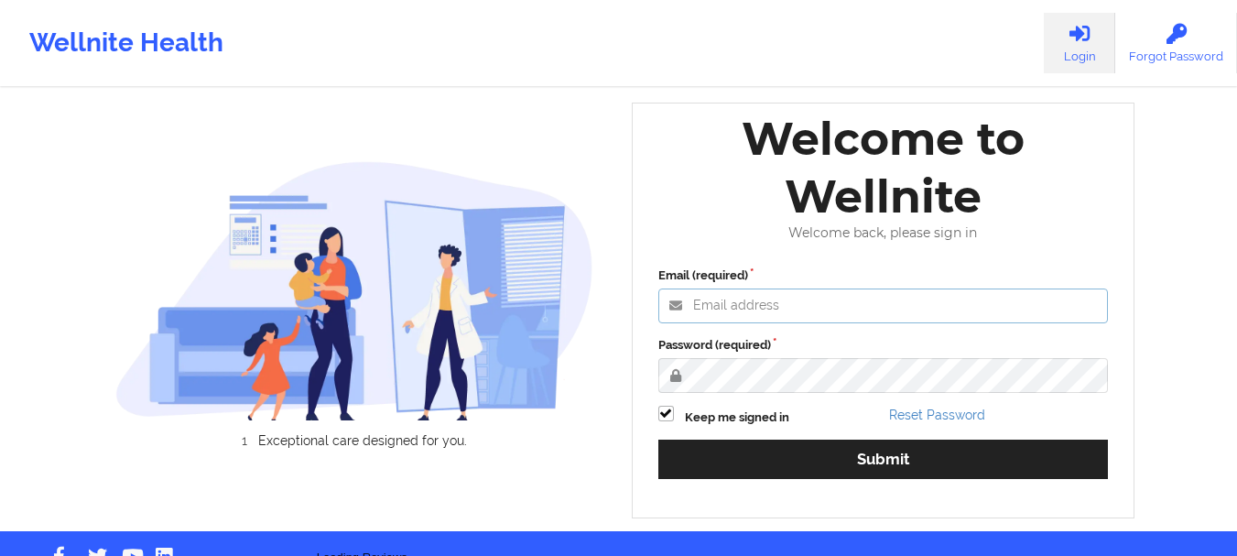
type input "[EMAIL_ADDRESS][DOMAIN_NAME]"
click at [765, 447] on div "Email (required) [EMAIL_ADDRESS][DOMAIN_NAME] Password (required) Keep me signe…" at bounding box center [884, 379] width 476 height 251
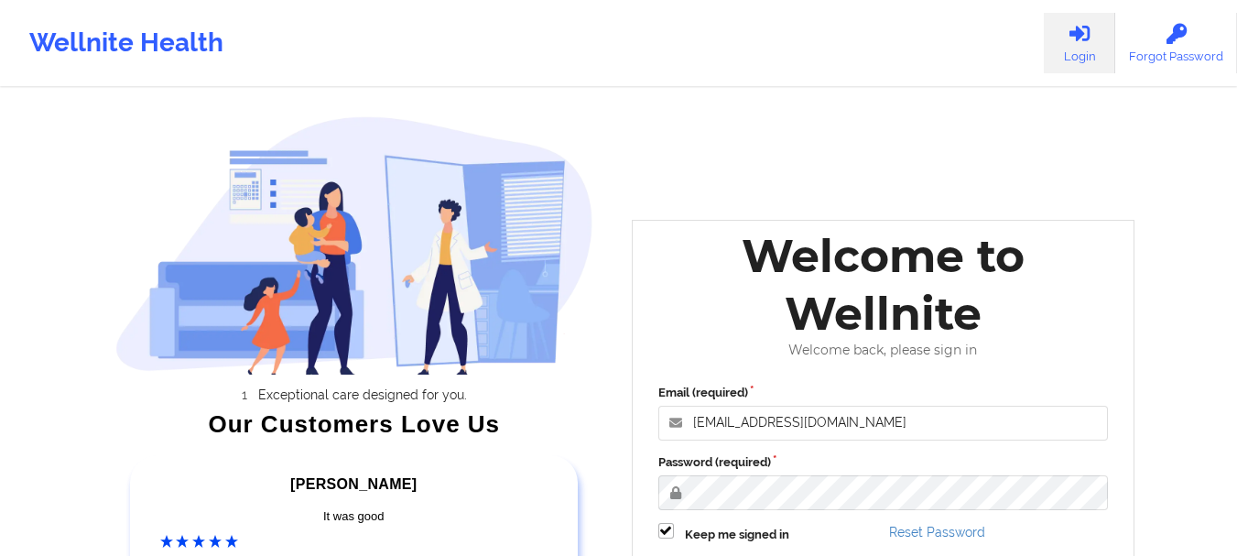
scroll to position [284, 0]
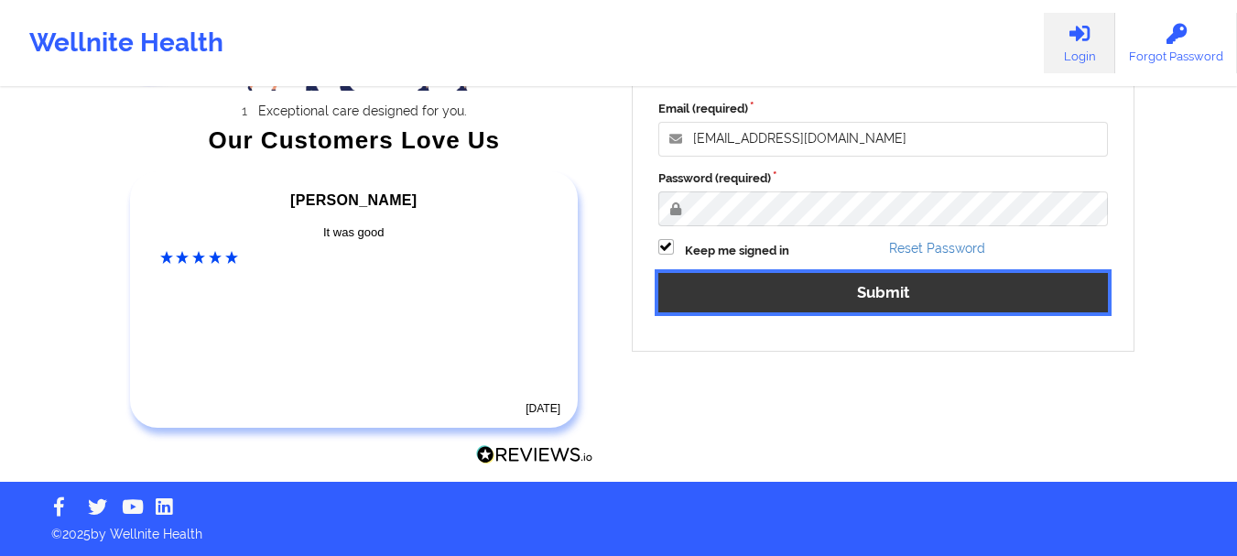
click at [850, 276] on button "Submit" at bounding box center [883, 292] width 451 height 39
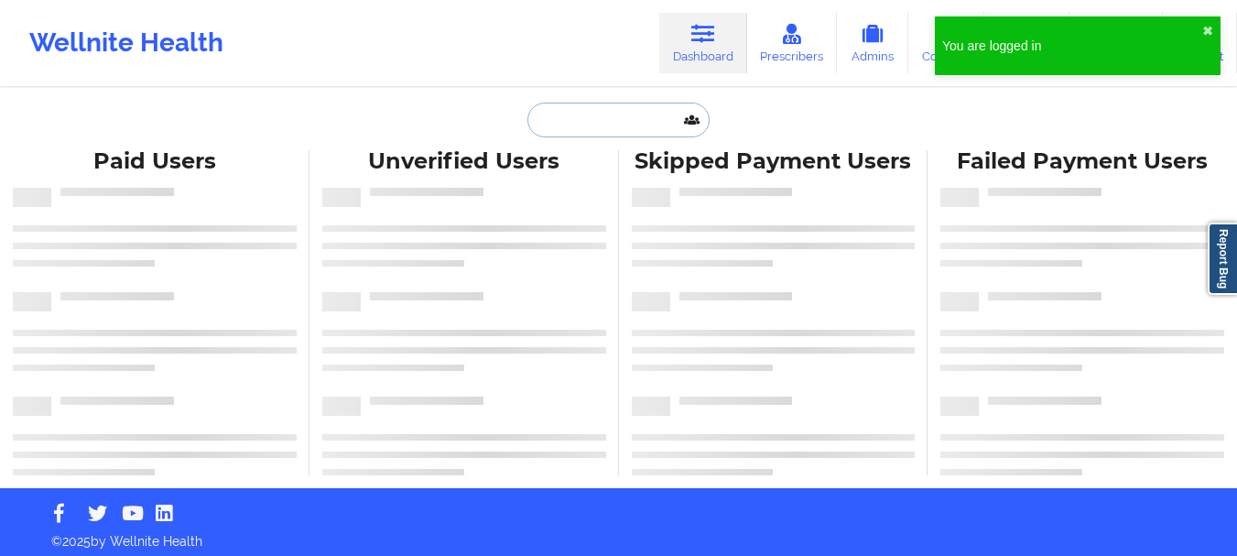
click at [643, 117] on input "text" at bounding box center [618, 120] width 181 height 35
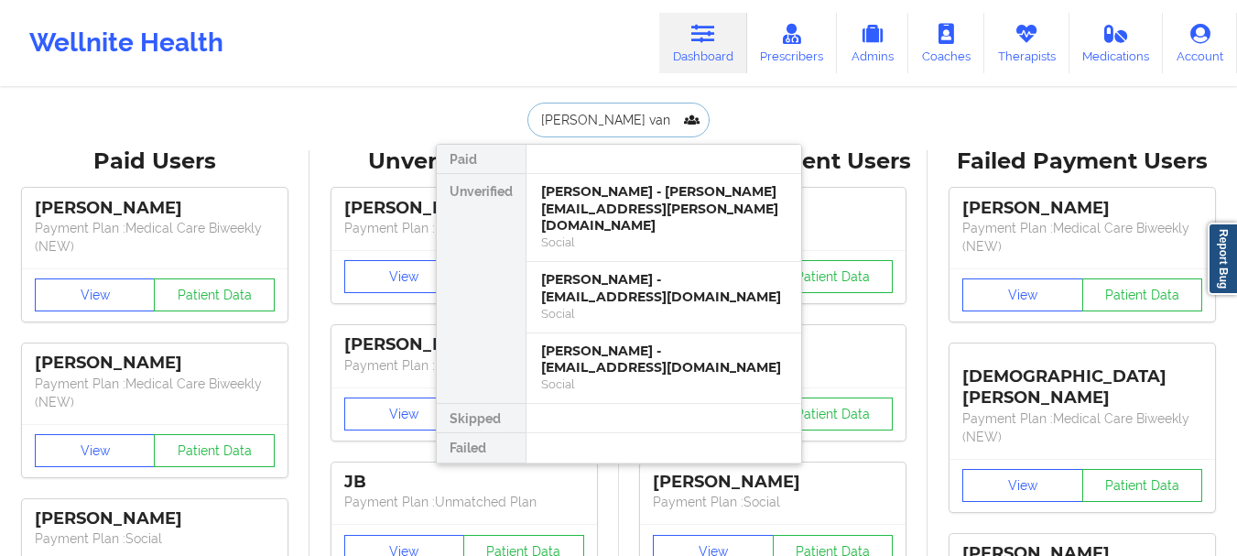
type input "lesley van"
click at [692, 354] on div "Lesley VanDeventer-Witt - lesleylwitt@gmail.com" at bounding box center [663, 360] width 245 height 34
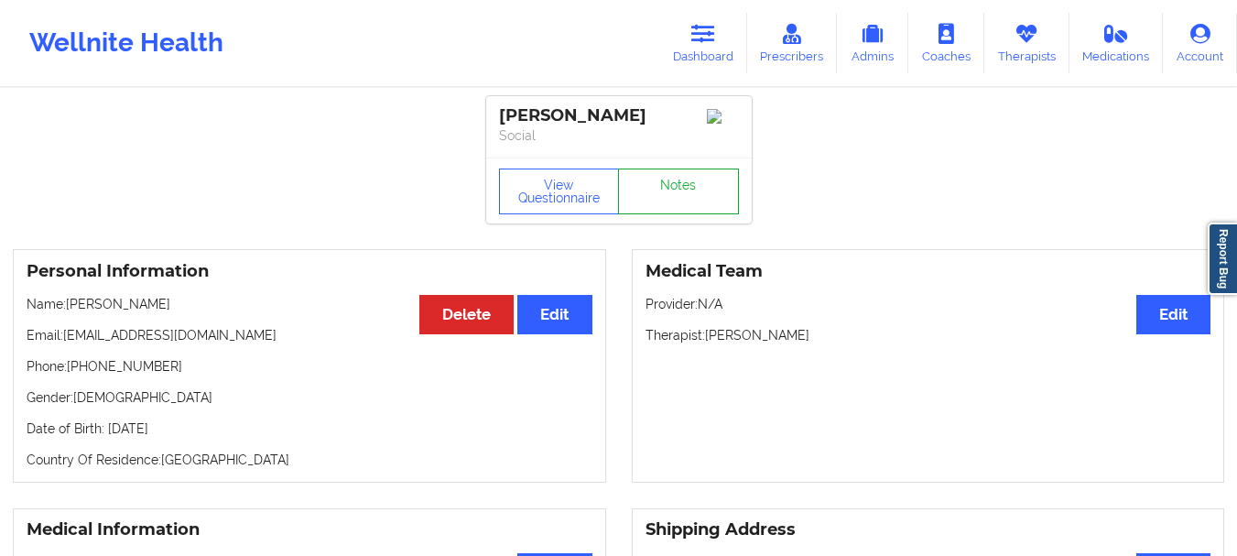
click at [694, 205] on link "Notes" at bounding box center [678, 192] width 121 height 46
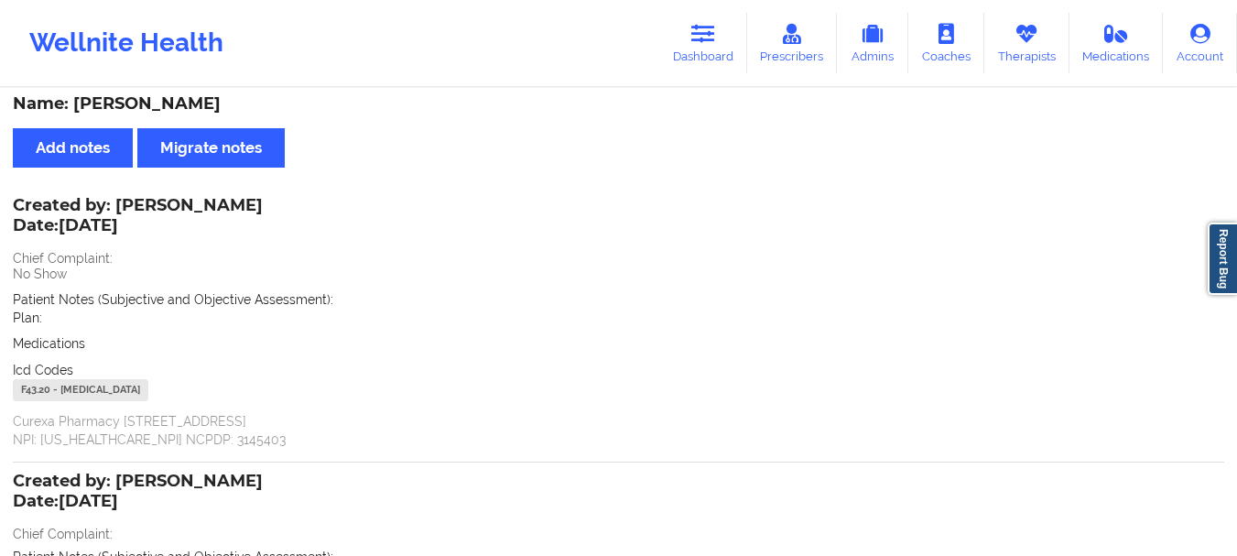
scroll to position [306, 0]
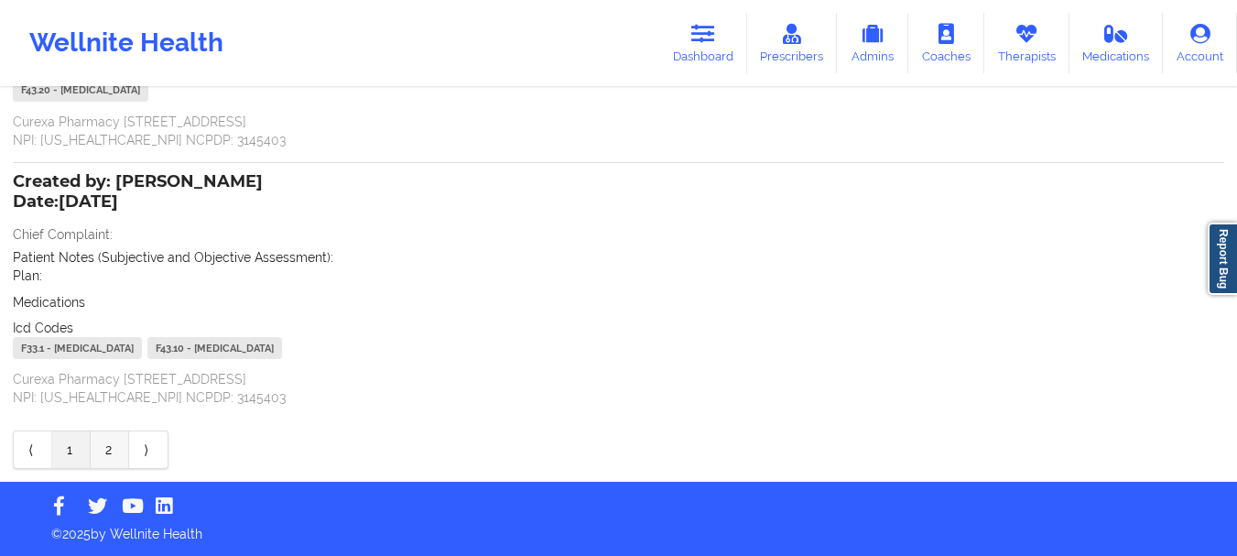
click at [107, 446] on link "2" at bounding box center [110, 449] width 38 height 37
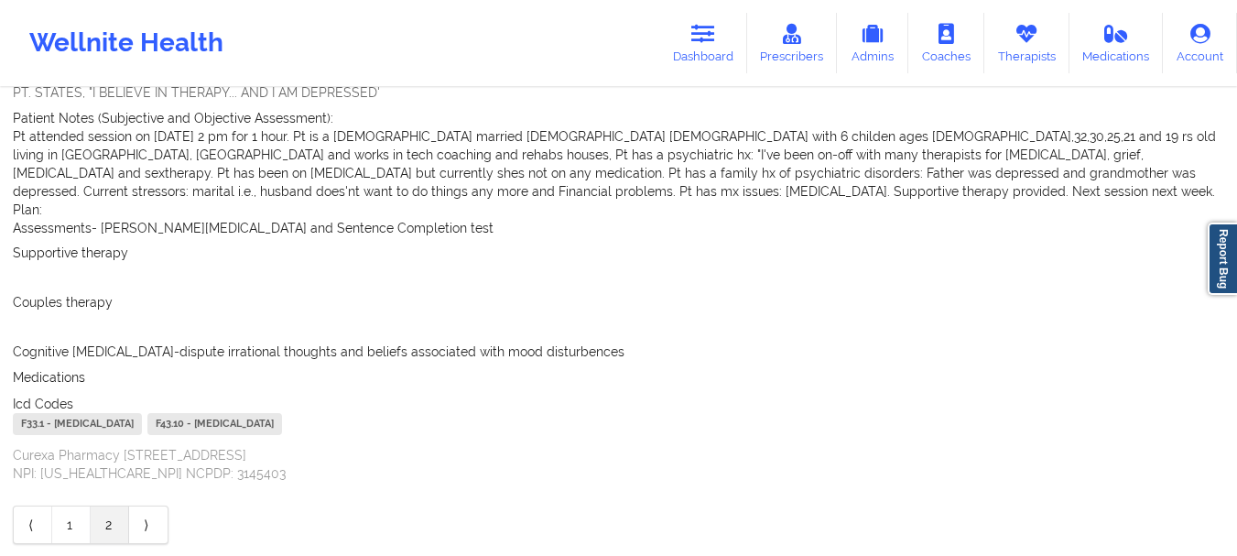
scroll to position [264, 0]
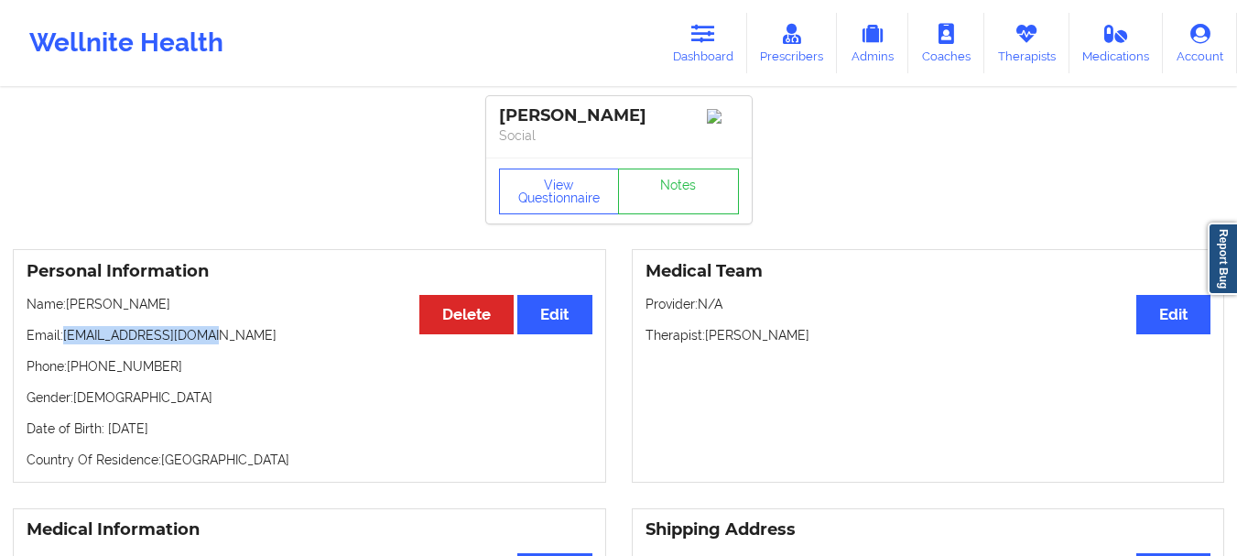
drag, startPoint x: 202, startPoint y: 356, endPoint x: 62, endPoint y: 360, distance: 140.2
click at [62, 344] on p "Email: lesleylwitt@gmail.com" at bounding box center [310, 335] width 566 height 18
drag, startPoint x: 85, startPoint y: 356, endPoint x: 235, endPoint y: 375, distance: 151.3
click at [235, 375] on div "Personal Information Edit Delete Name: Lesley VanDeventer-Witt Email: lesleylwi…" at bounding box center [309, 366] width 593 height 234
drag, startPoint x: 199, startPoint y: 355, endPoint x: 64, endPoint y: 360, distance: 134.7
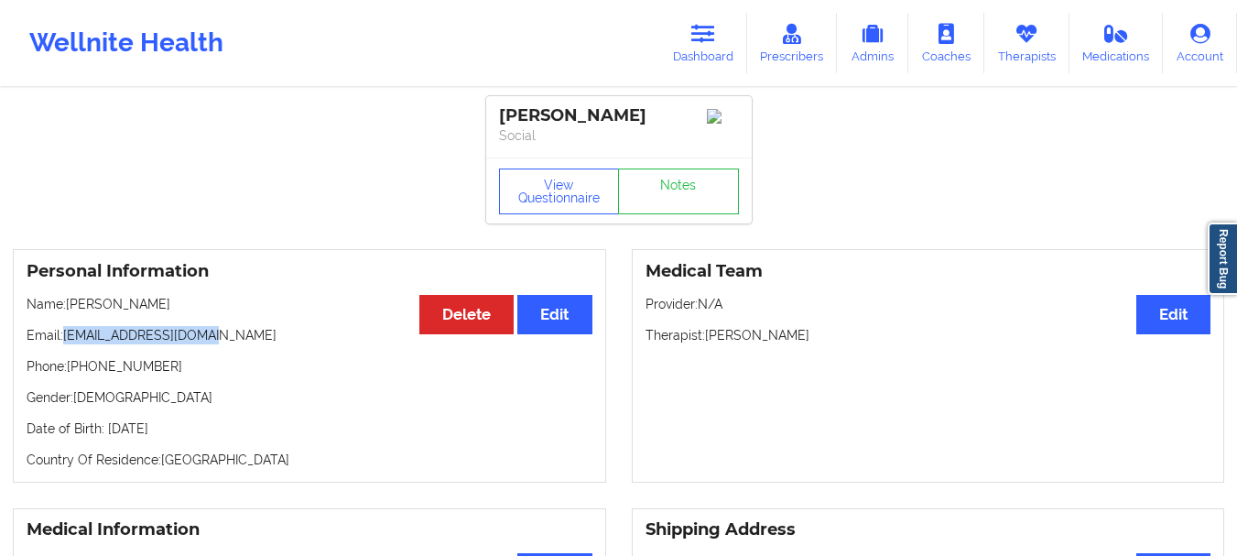
click at [64, 344] on p "Email: lesleylwitt@gmail.com" at bounding box center [310, 335] width 566 height 18
copy p "lesleylwitt@gmail.com"
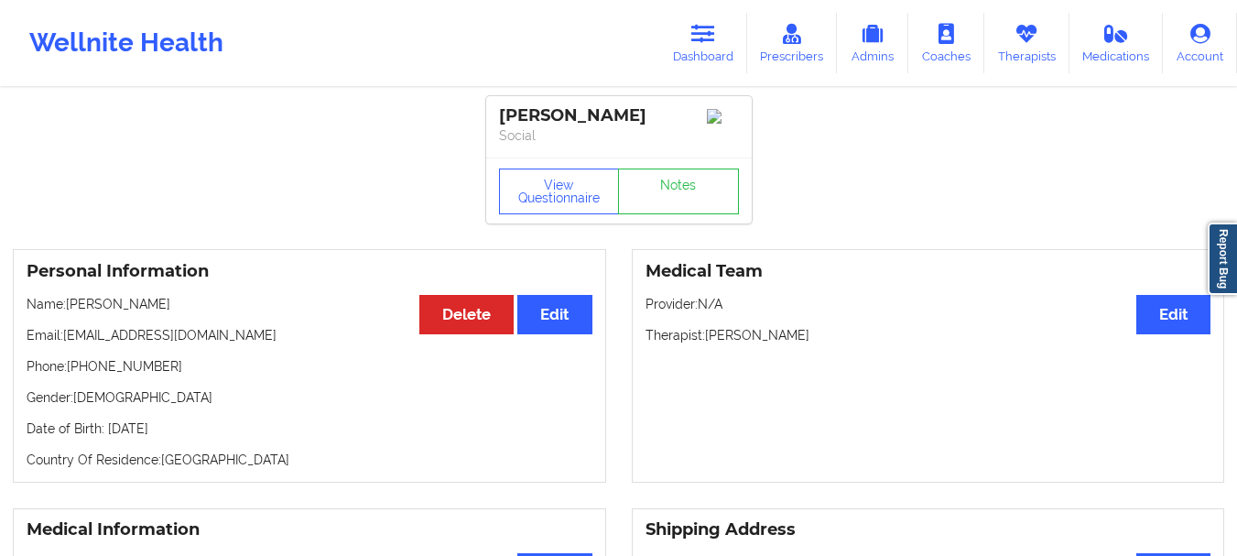
drag, startPoint x: 201, startPoint y: 355, endPoint x: 65, endPoint y: 361, distance: 135.7
click at [65, 344] on p "Email: lesleylwitt@gmail.com" at bounding box center [310, 335] width 566 height 18
copy p "lesleylwitt@gmail.com"
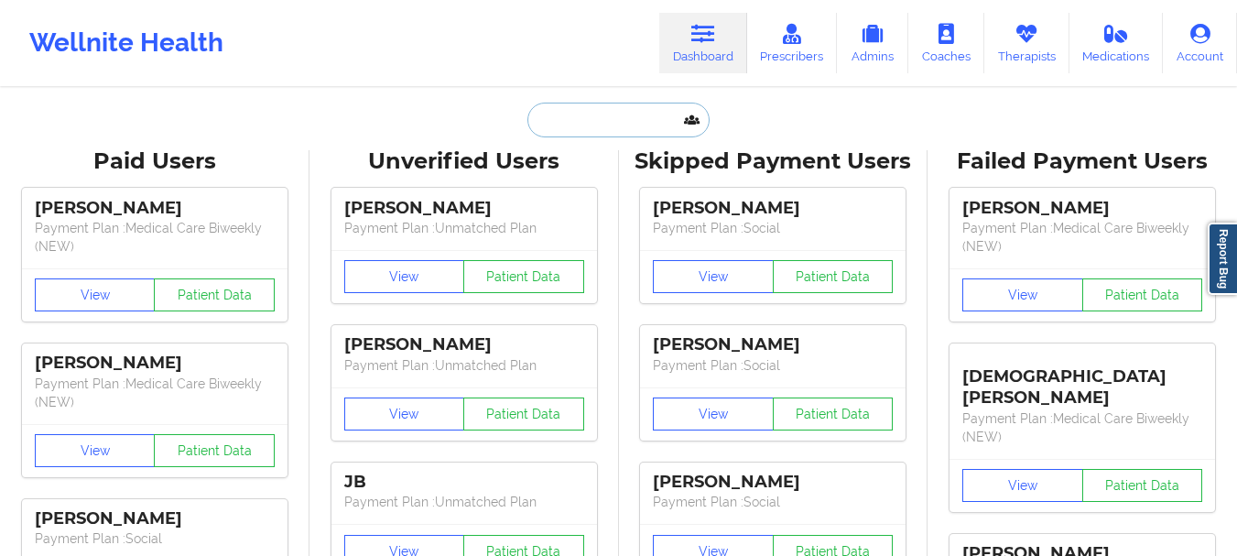
click at [582, 124] on input "text" at bounding box center [618, 120] width 181 height 35
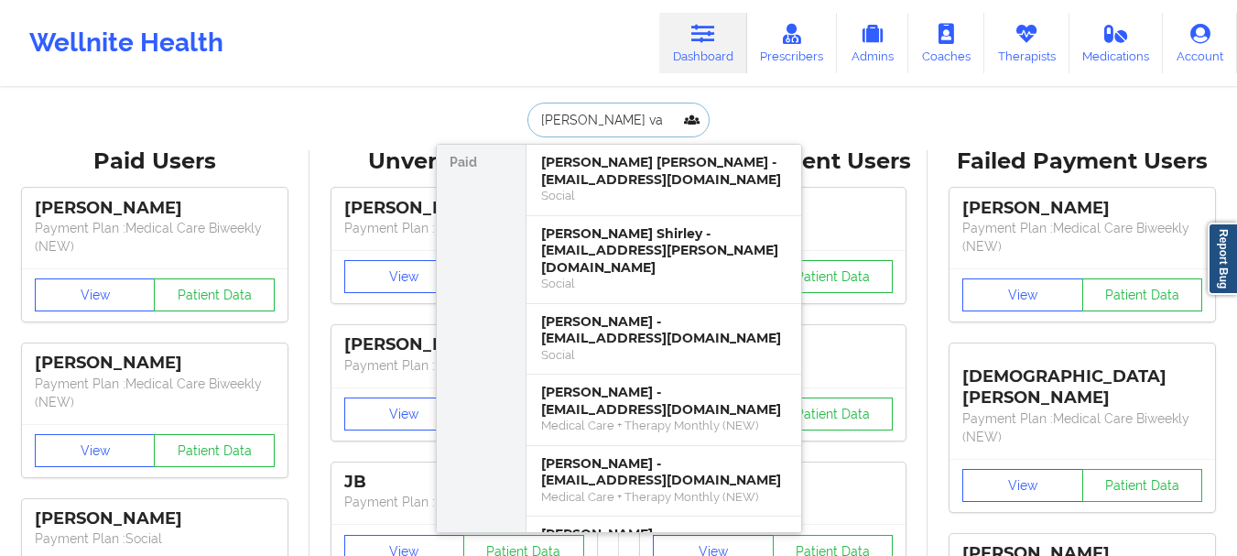
type input "[PERSON_NAME] van"
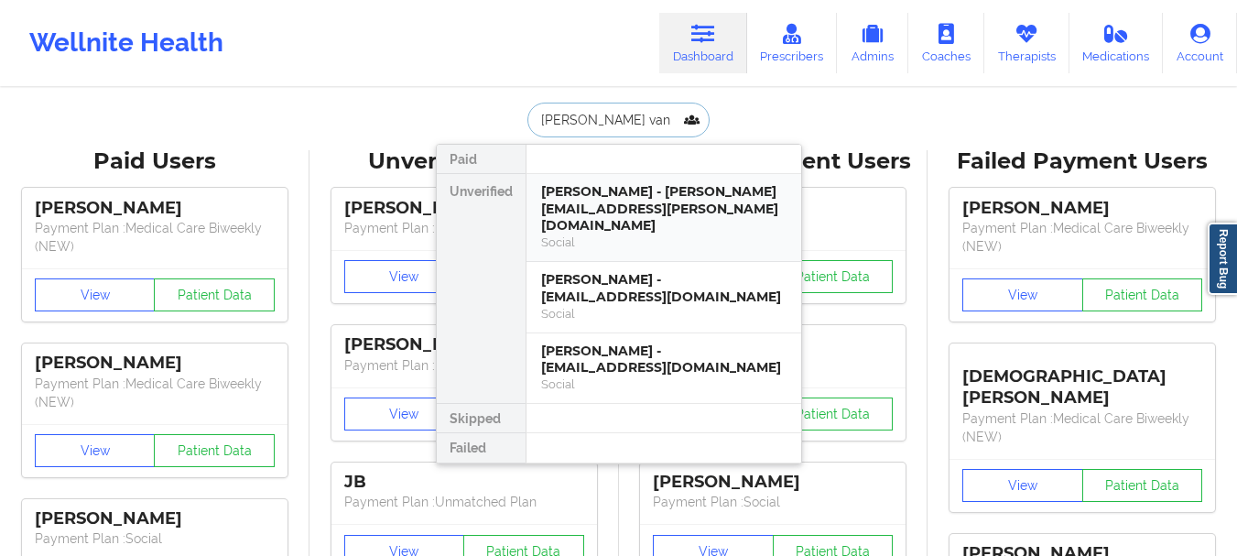
click at [625, 196] on div "[PERSON_NAME] - [PERSON_NAME][EMAIL_ADDRESS][PERSON_NAME][DOMAIN_NAME]" at bounding box center [663, 208] width 245 height 51
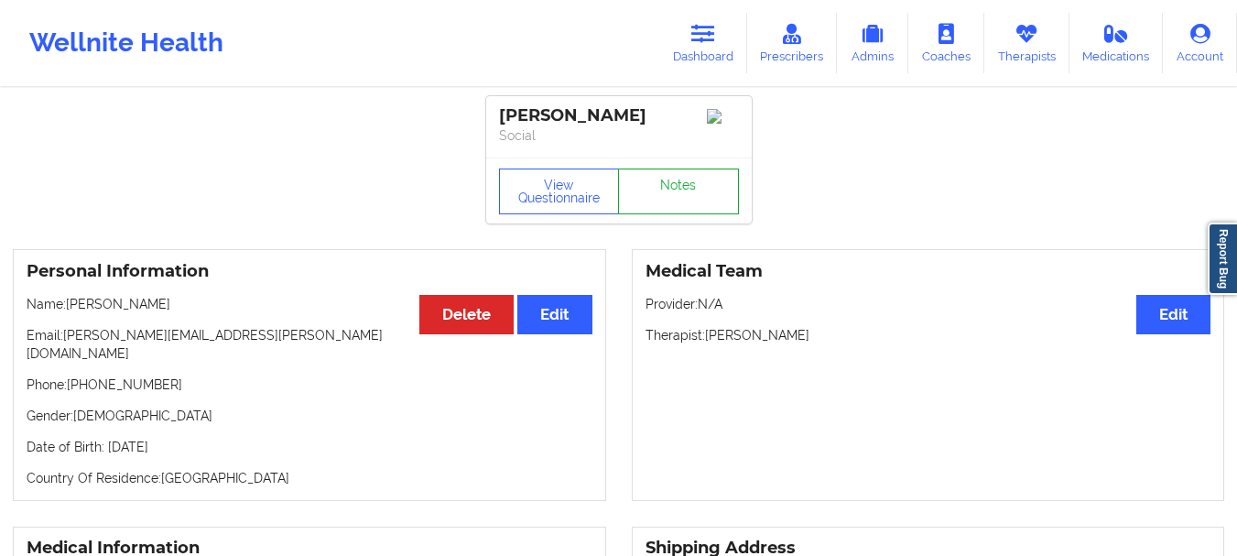
click at [705, 209] on link "Notes" at bounding box center [678, 192] width 121 height 46
click at [688, 214] on link "Notes" at bounding box center [678, 192] width 121 height 46
drag, startPoint x: 255, startPoint y: 354, endPoint x: 63, endPoint y: 361, distance: 191.5
click at [63, 361] on p "Email: lesley.vandeventer@icloud.com" at bounding box center [310, 344] width 566 height 37
copy p "lesley.vandeventer@icloud.com"
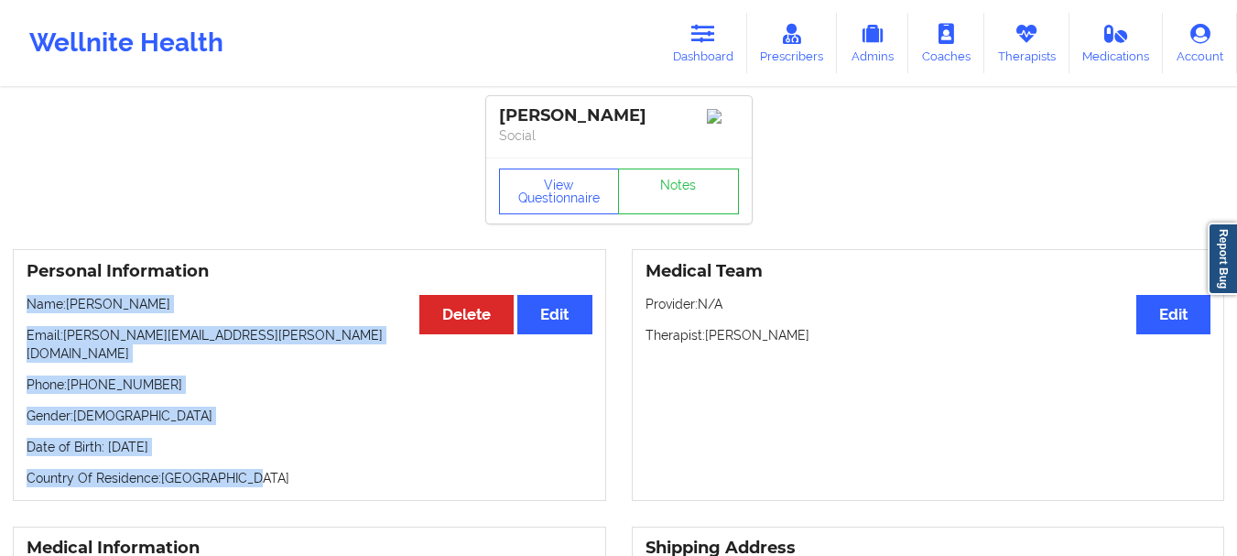
drag, startPoint x: 22, startPoint y: 323, endPoint x: 243, endPoint y: 470, distance: 264.9
click at [243, 470] on div "Personal Information Edit Delete Name: Lesley Vandeventer-Witt Email: lesley.va…" at bounding box center [309, 375] width 593 height 252
copy div "Name: Lesley Vandeventer-Witt Email: lesley.vandeventer@icloud.com Phone: +1636…"
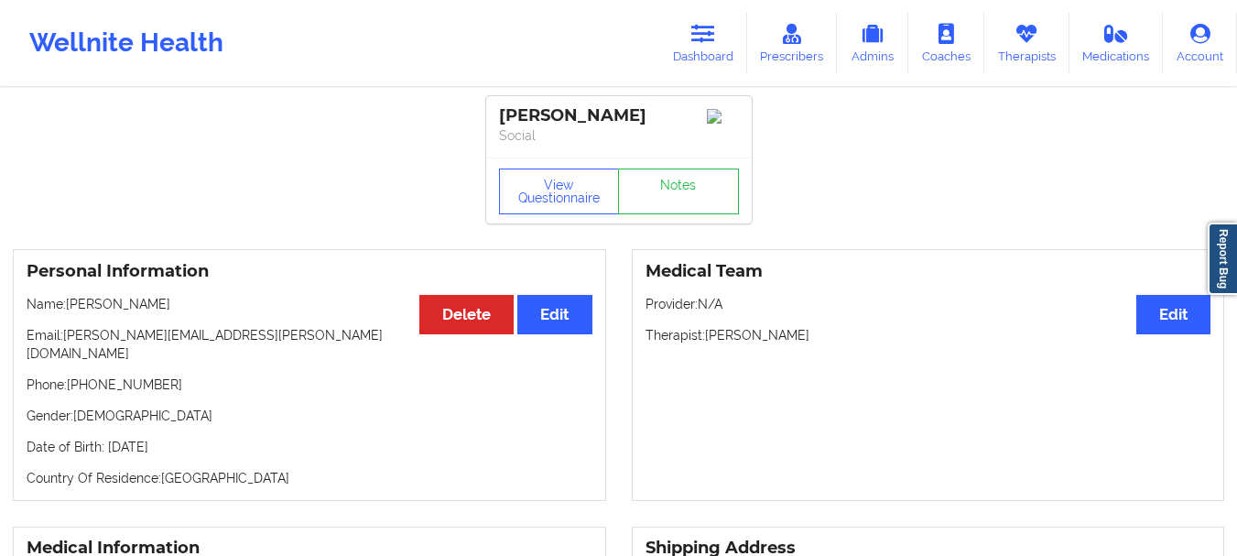
click at [754, 370] on div "Medical Team Edit Provider: N/A Therapist: LaVerne Ware" at bounding box center [928, 375] width 593 height 252
drag, startPoint x: 797, startPoint y: 359, endPoint x: 648, endPoint y: 322, distance: 152.8
click at [648, 322] on div "Medical Team Edit Provider: N/A Therapist: LaVerne Ware" at bounding box center [928, 375] width 593 height 252
copy div "Provider: N/A Therapist: LaVerne Ware"
drag, startPoint x: 255, startPoint y: 361, endPoint x: 66, endPoint y: 354, distance: 188.8
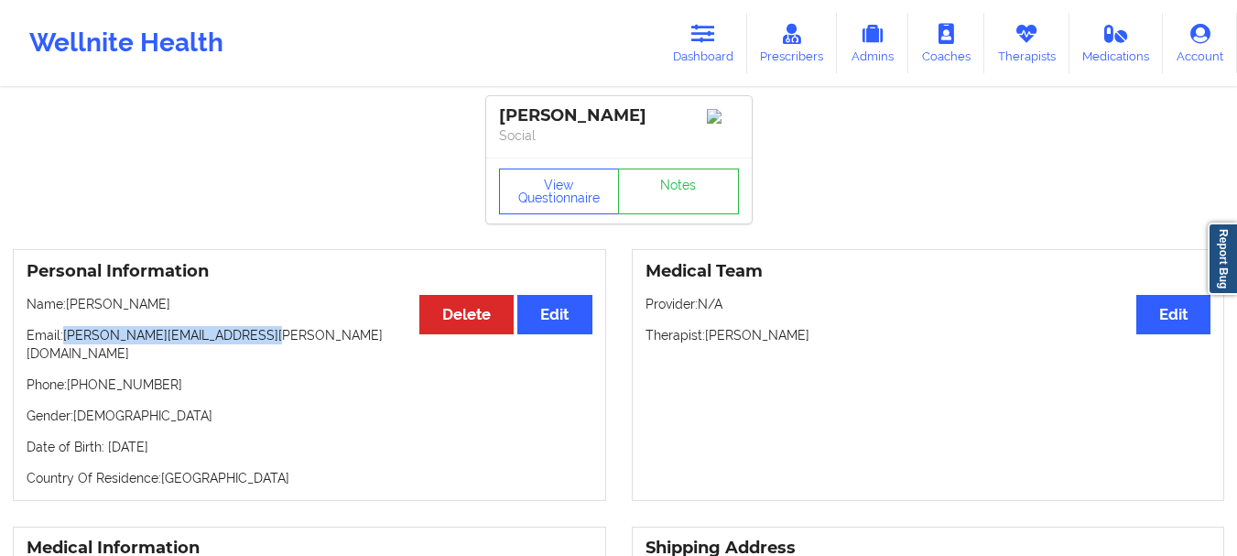
click at [66, 354] on p "Email: lesley.vandeventer@icloud.com" at bounding box center [310, 344] width 566 height 37
drag, startPoint x: 82, startPoint y: 354, endPoint x: 187, endPoint y: 146, distance: 233.9
drag, startPoint x: 66, startPoint y: 354, endPoint x: 251, endPoint y: 353, distance: 185.0
click at [251, 353] on p "Email: lesley.vandeventer@icloud.com" at bounding box center [310, 344] width 566 height 37
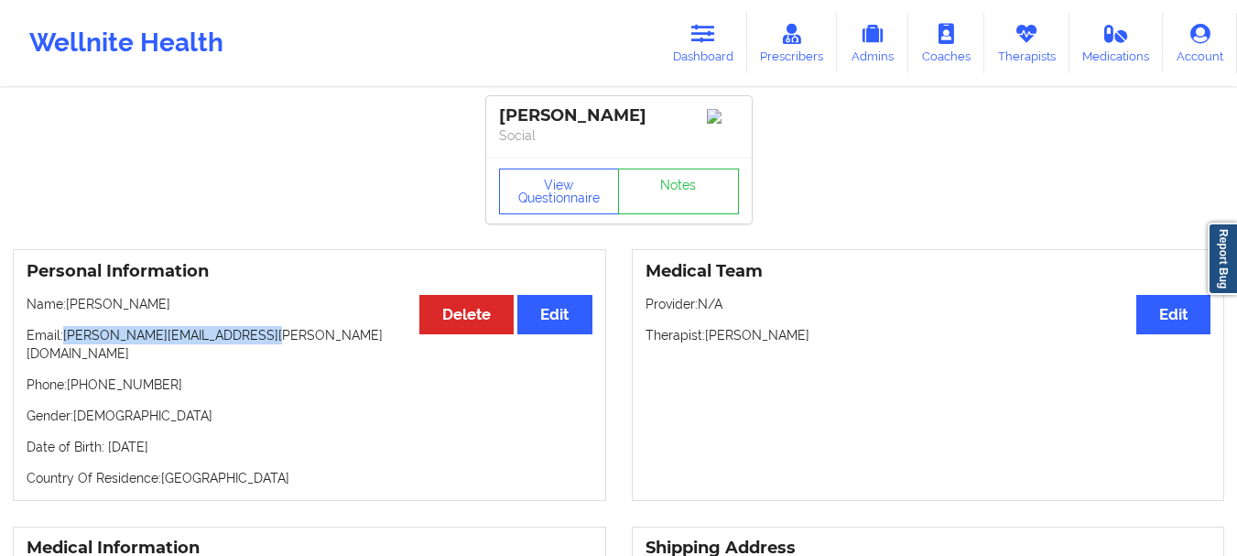
copy p "lesley.vandeventer@icloud.com"
click at [677, 26] on link "Dashboard" at bounding box center [703, 43] width 88 height 60
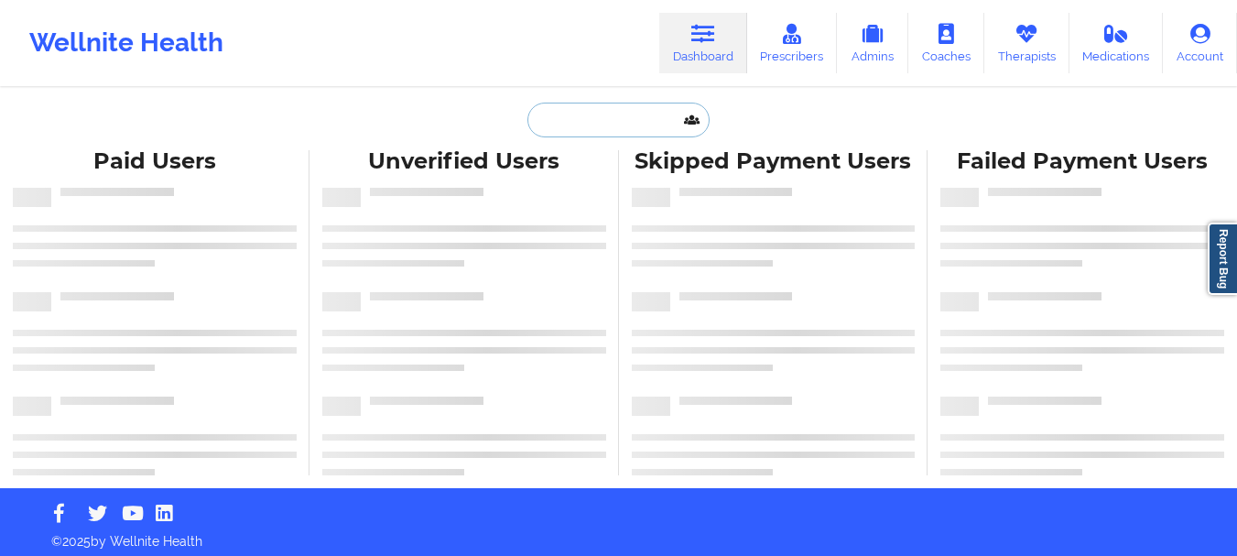
click at [600, 117] on input "text" at bounding box center [618, 120] width 181 height 35
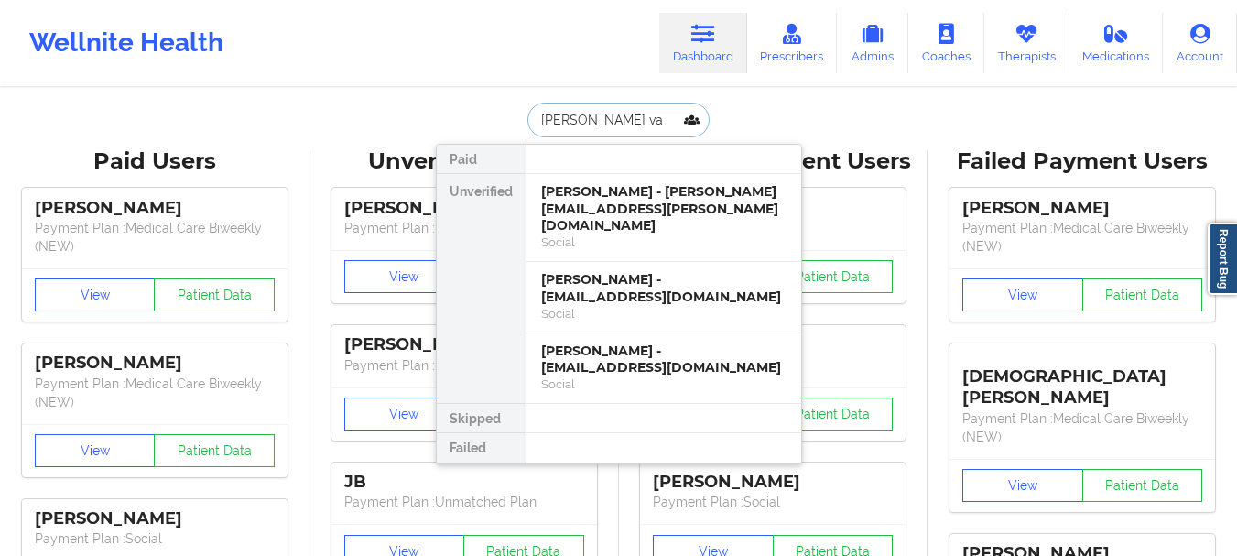
type input "[PERSON_NAME] va"
click at [653, 306] on div "Social" at bounding box center [663, 314] width 245 height 16
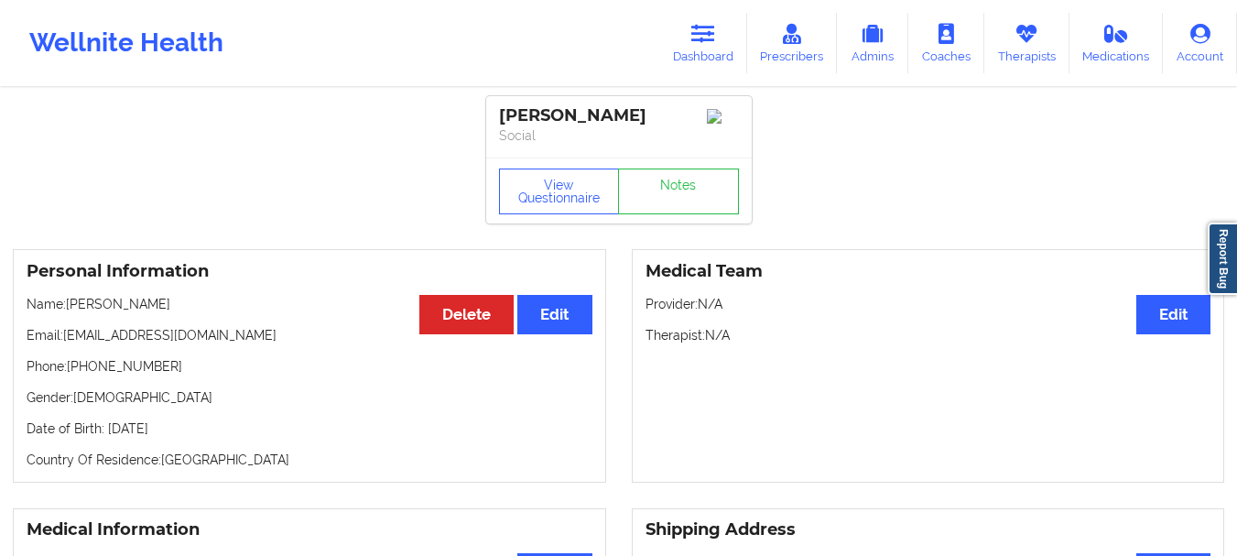
drag, startPoint x: 275, startPoint y: 353, endPoint x: 64, endPoint y: 361, distance: 210.8
click at [64, 344] on p "Email: lesleyvandeventerwitt@gmail.com" at bounding box center [310, 335] width 566 height 18
copy p "lesleyvandeventerwitt@gmail.com"
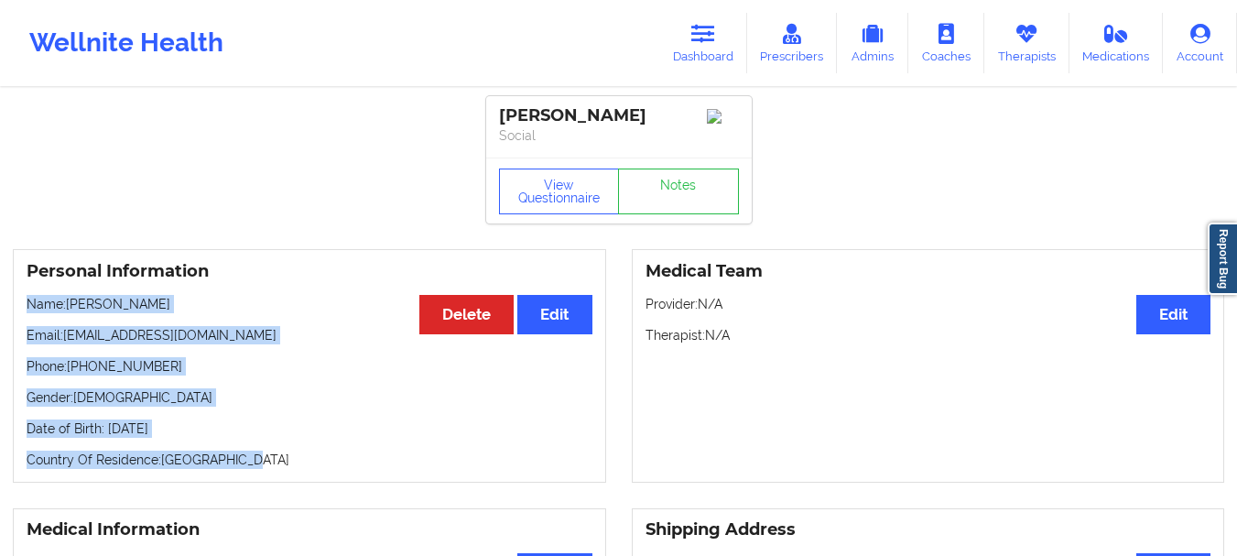
drag, startPoint x: 25, startPoint y: 327, endPoint x: 312, endPoint y: 496, distance: 333.8
click at [312, 483] on div "Personal Information Edit Delete Name: Lesley VanDeventer-Witt Email: lesleyvan…" at bounding box center [309, 366] width 593 height 234
copy div "Name: Lesley VanDeventer-Witt Email: lesleyvandeventerwitt@gmail.com Phone: +16…"
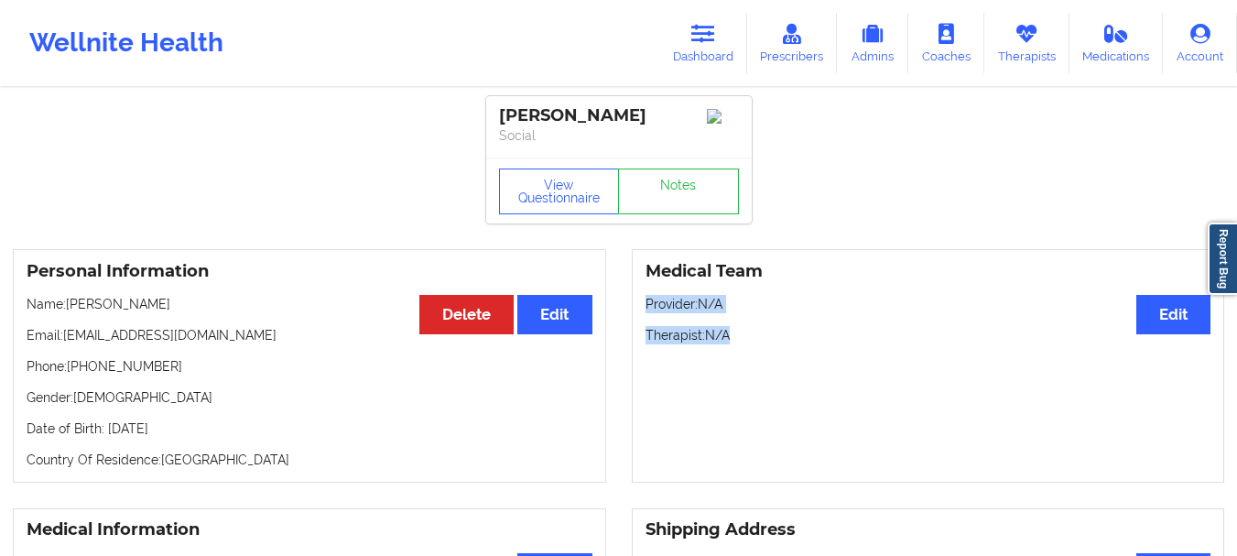
drag, startPoint x: 739, startPoint y: 360, endPoint x: 645, endPoint y: 310, distance: 106.5
click at [645, 310] on div "Medical Team Edit Provider: N/A Therapist: N/A" at bounding box center [928, 366] width 593 height 234
copy div "Provider: N/A Therapist: N/A"
drag, startPoint x: 274, startPoint y: 354, endPoint x: 66, endPoint y: 358, distance: 207.9
click at [66, 344] on p "Email: lesleyvandeventerwitt@gmail.com" at bounding box center [310, 335] width 566 height 18
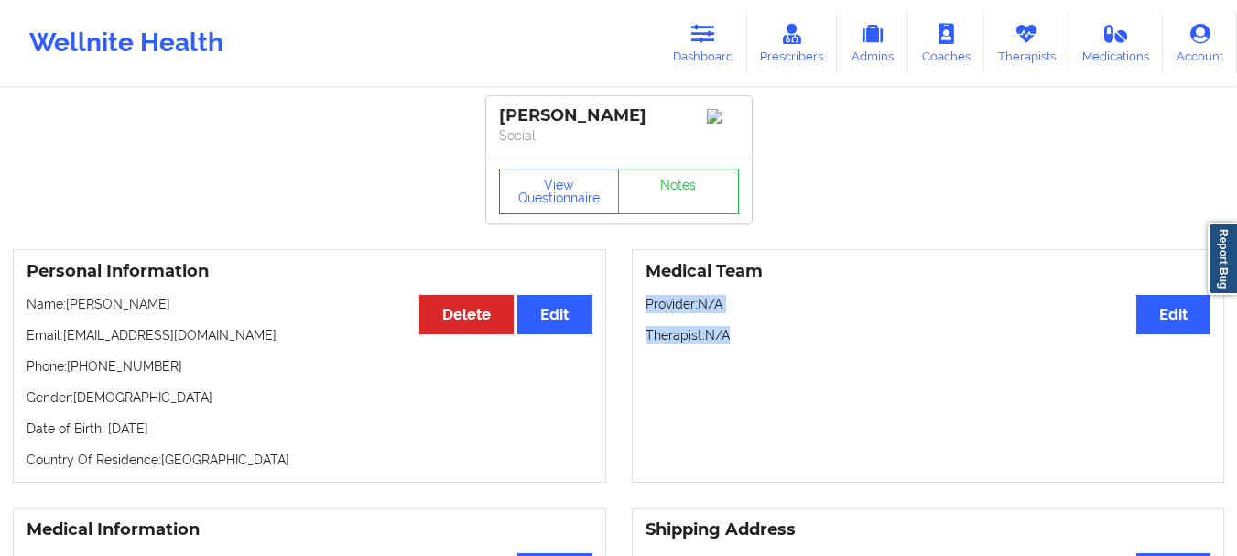
copy p "lesleyvandeventerwitt@gmail.com"
click at [697, 67] on link "Dashboard" at bounding box center [703, 43] width 88 height 60
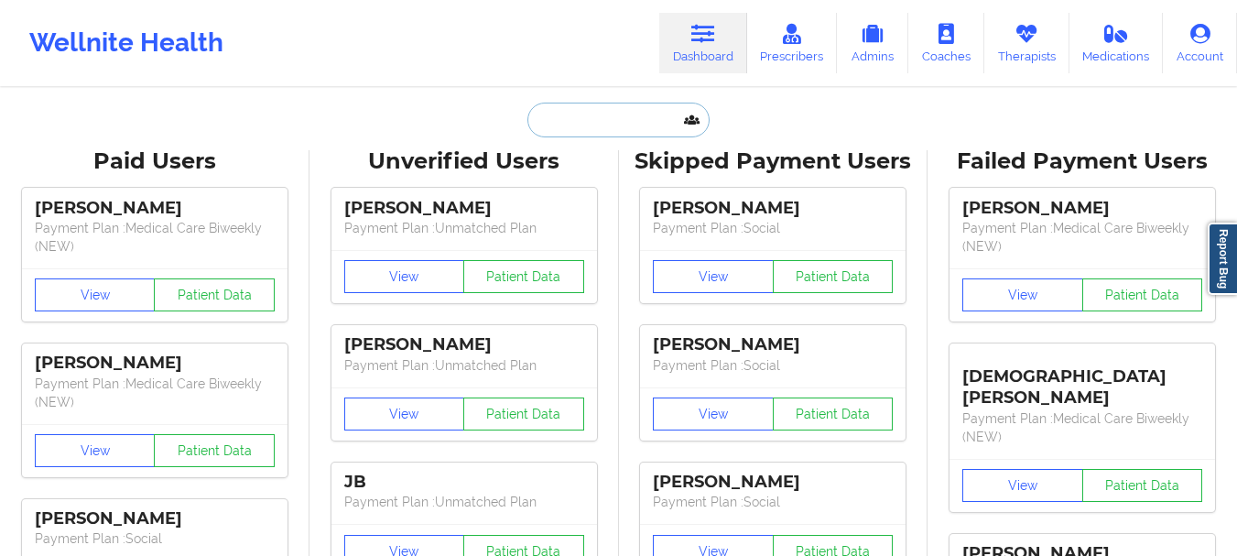
click at [550, 121] on input "text" at bounding box center [618, 120] width 181 height 35
paste input "Queenhope44@yahoo.com"
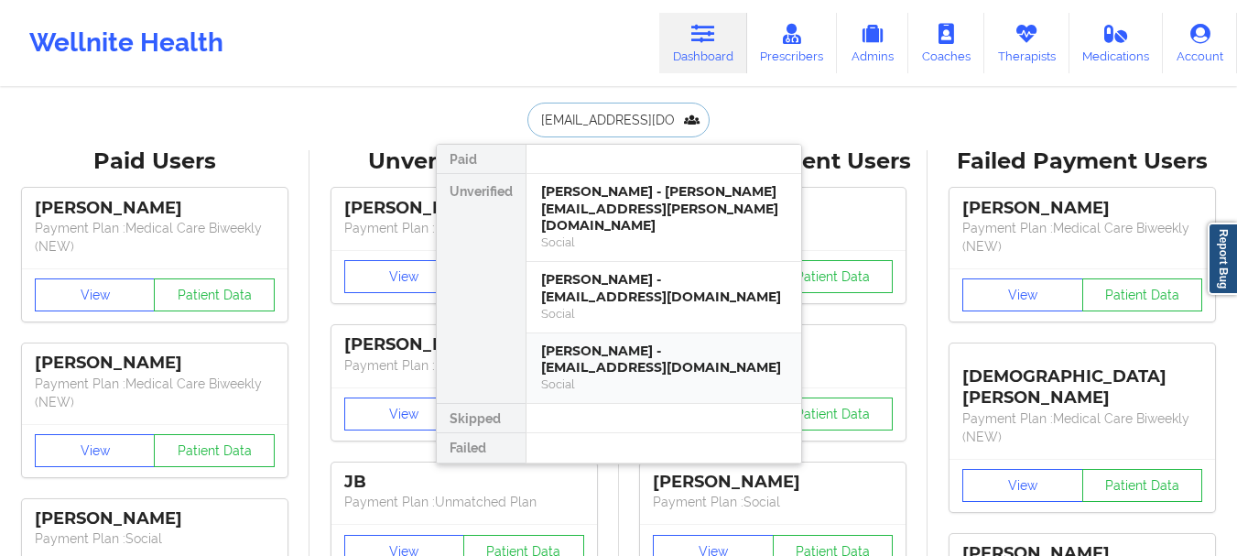
type input "Queenhope44@yahoo.com"
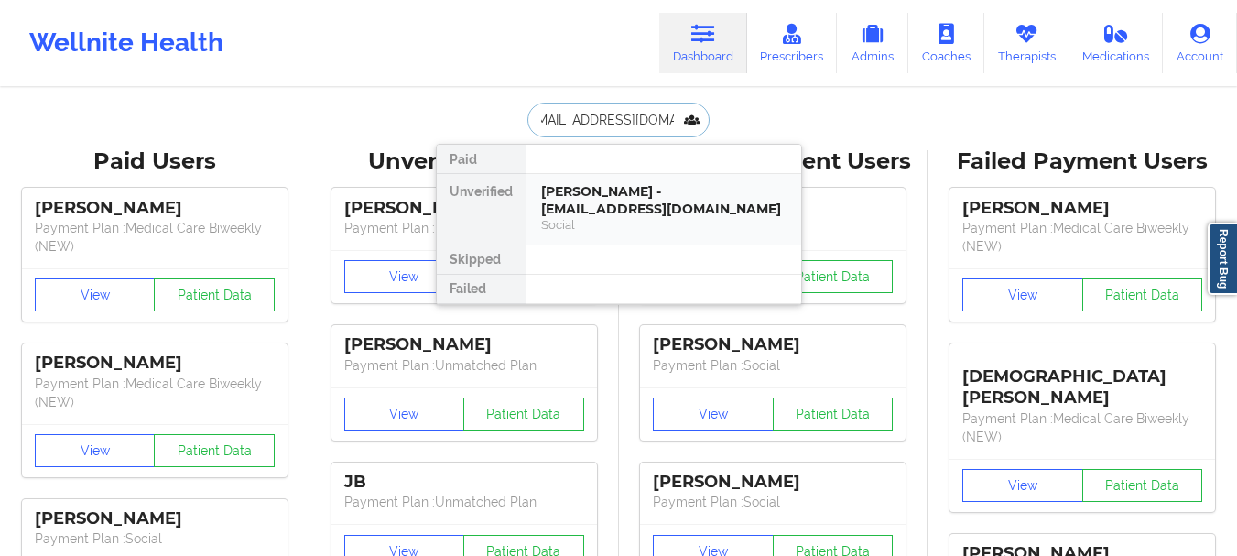
click at [701, 201] on div "RAYNE WHITE - queenhope44@yahoo.com" at bounding box center [663, 200] width 245 height 34
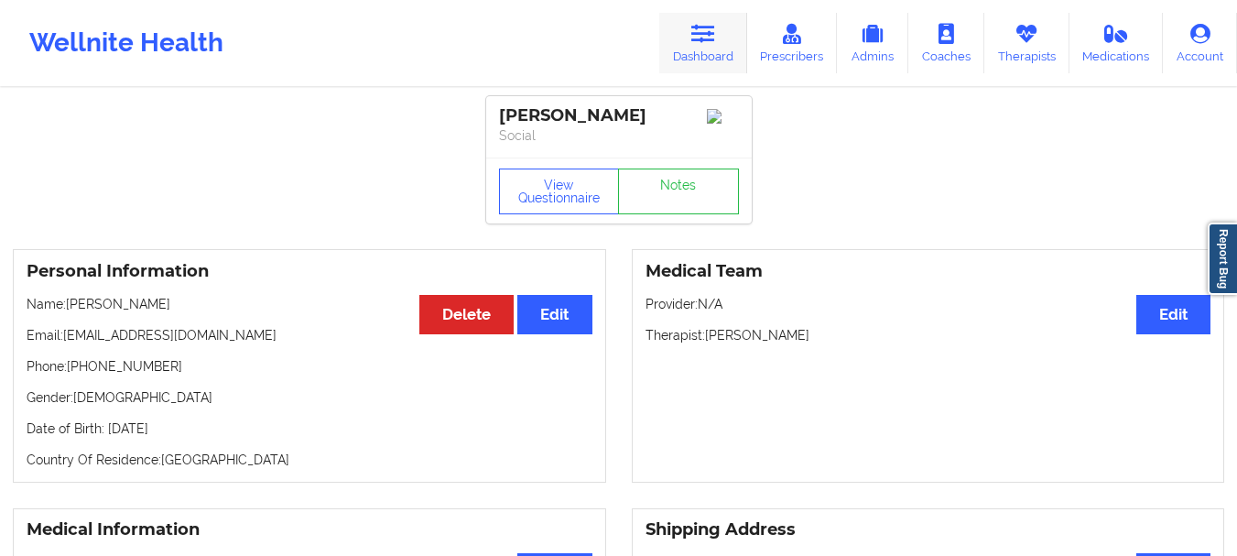
click at [710, 47] on link "Dashboard" at bounding box center [703, 43] width 88 height 60
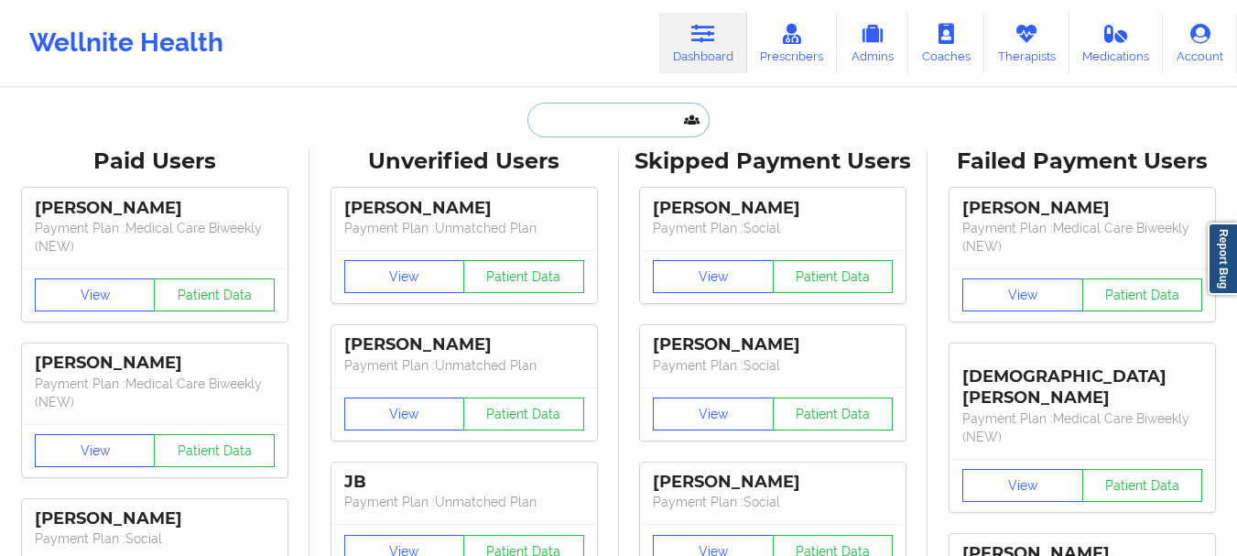
click at [581, 121] on input "text" at bounding box center [618, 120] width 181 height 35
paste input "mikehiratzka@icloud.com"
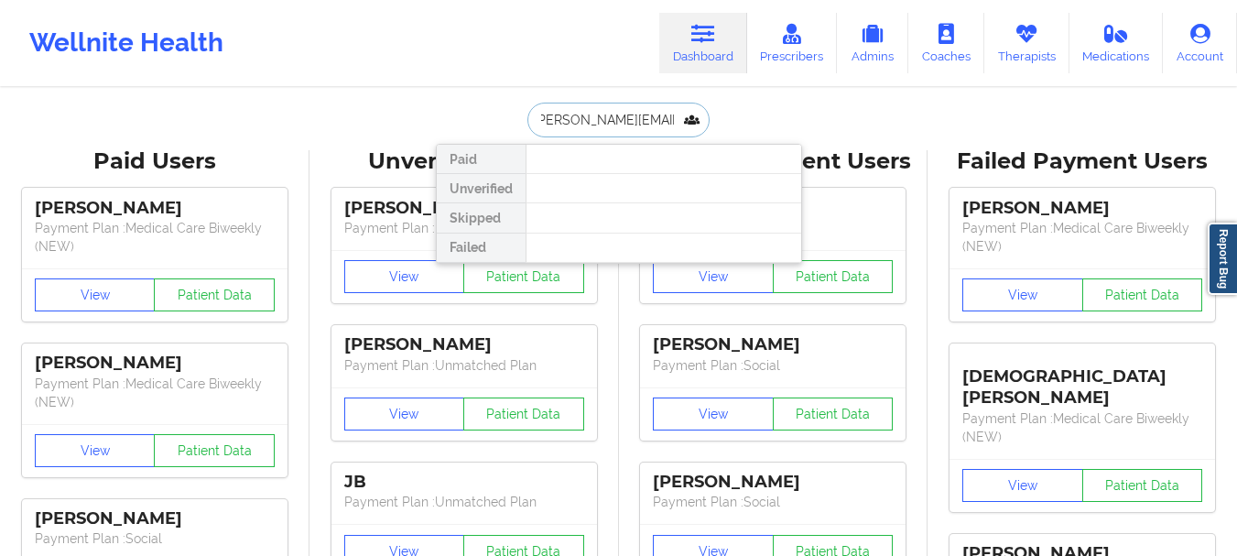
type input "mikehiratzka@icloud.com"
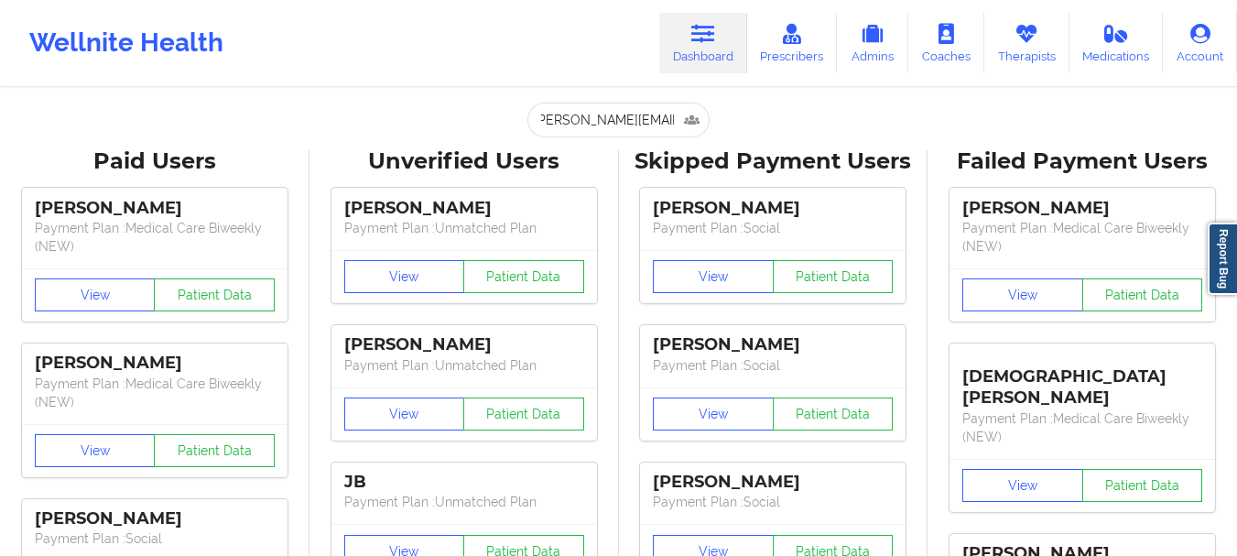
scroll to position [0, 0]
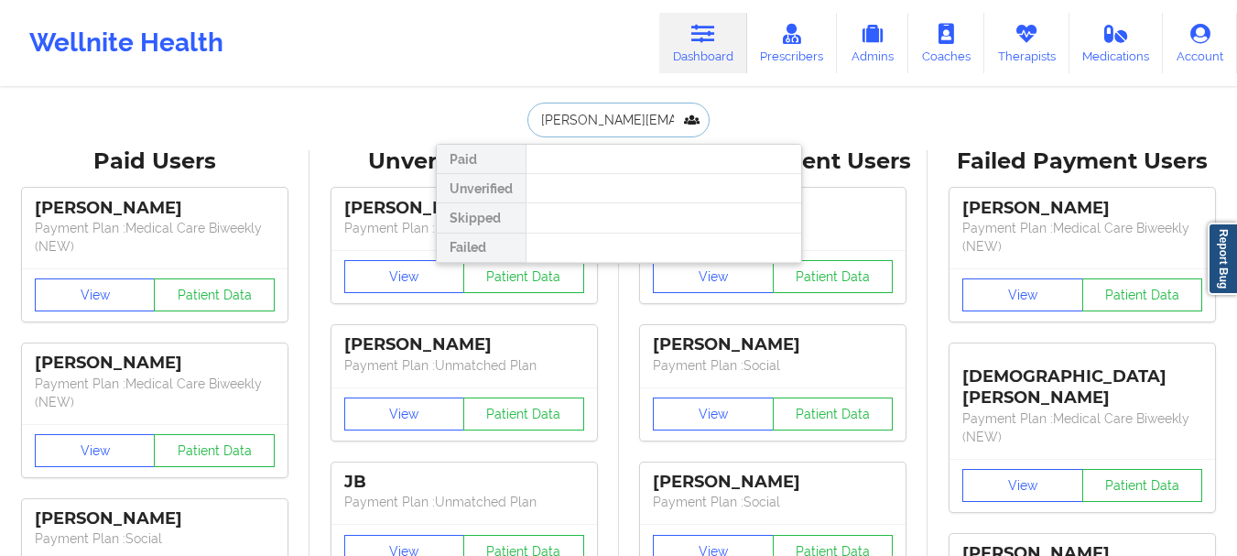
click at [605, 114] on input "mikehiratzka@icloud.com" at bounding box center [618, 120] width 181 height 35
type input "tiffaney"
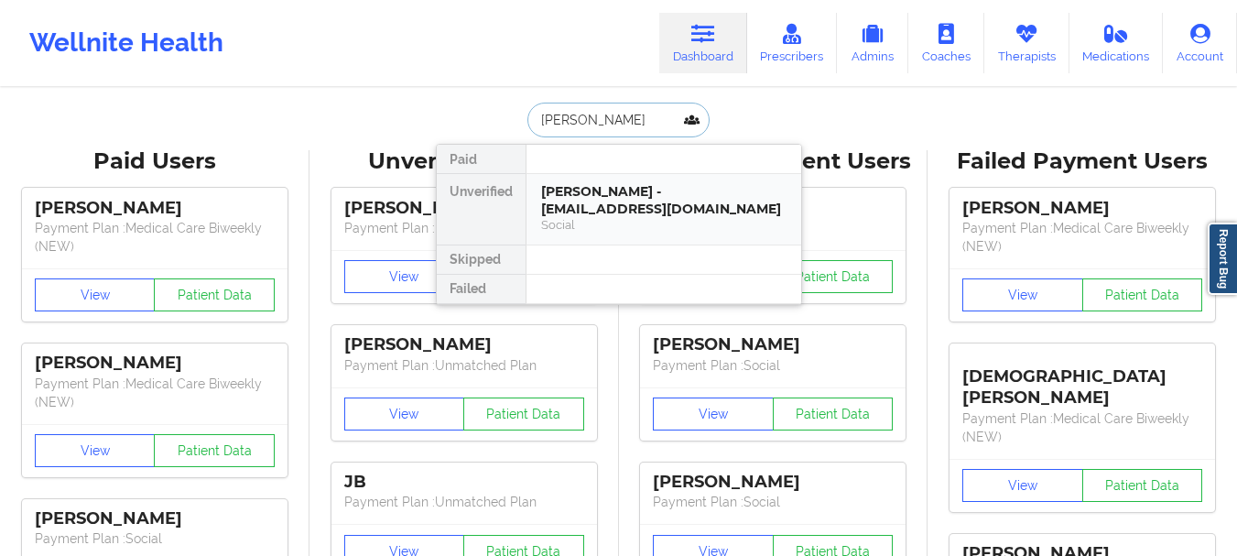
click at [565, 192] on div "Tiffaney Nicole cumbess - cumbesst@gmail.com" at bounding box center [663, 200] width 245 height 34
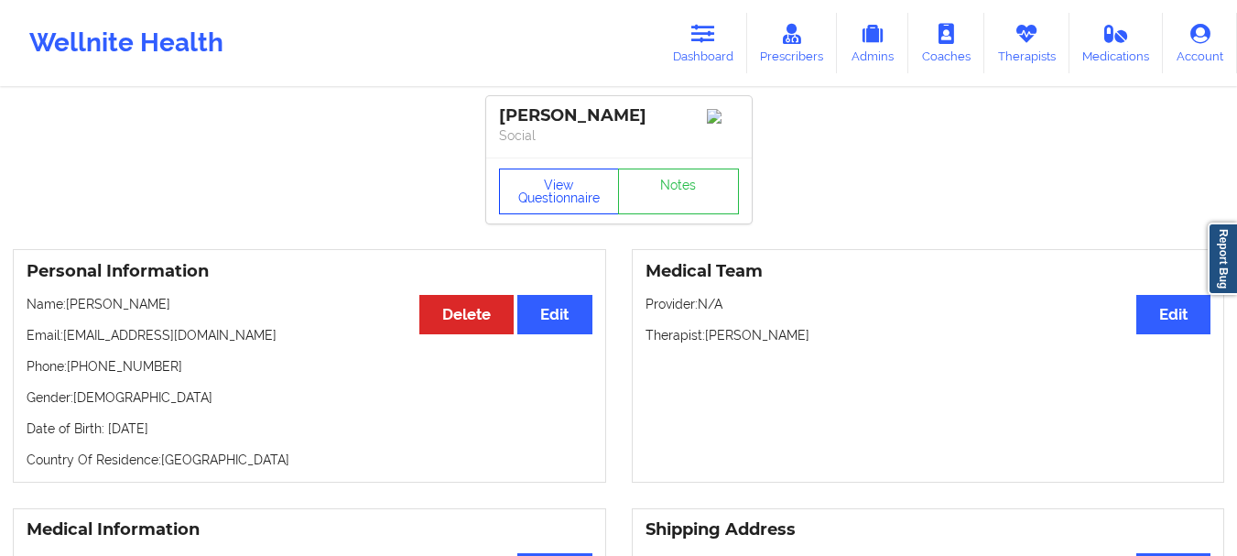
click at [585, 213] on button "View Questionnaire" at bounding box center [559, 192] width 121 height 46
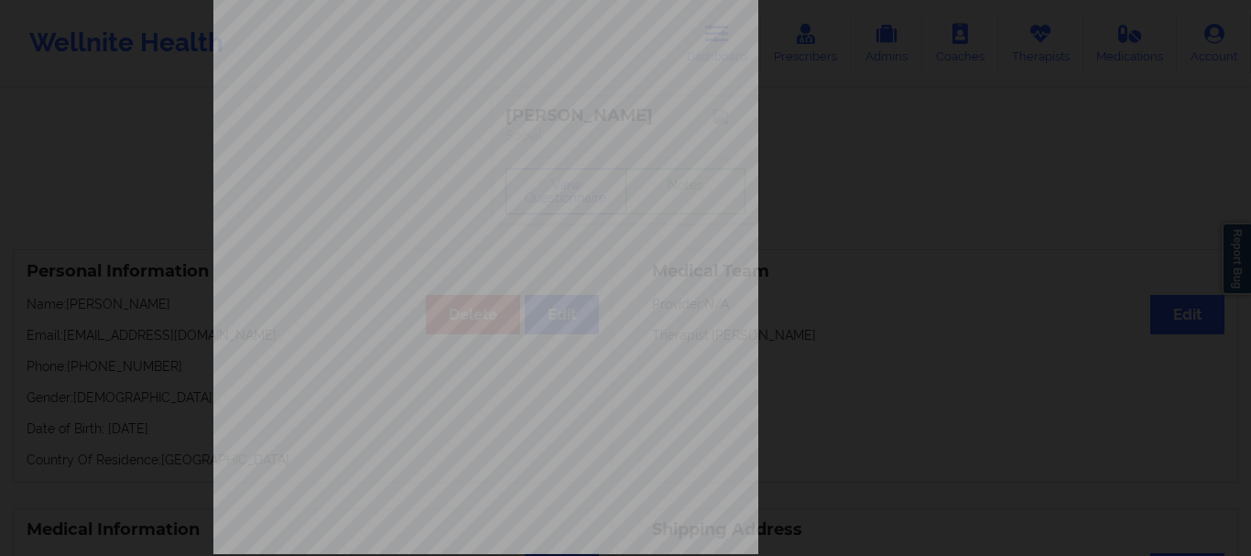
scroll to position [318, 0]
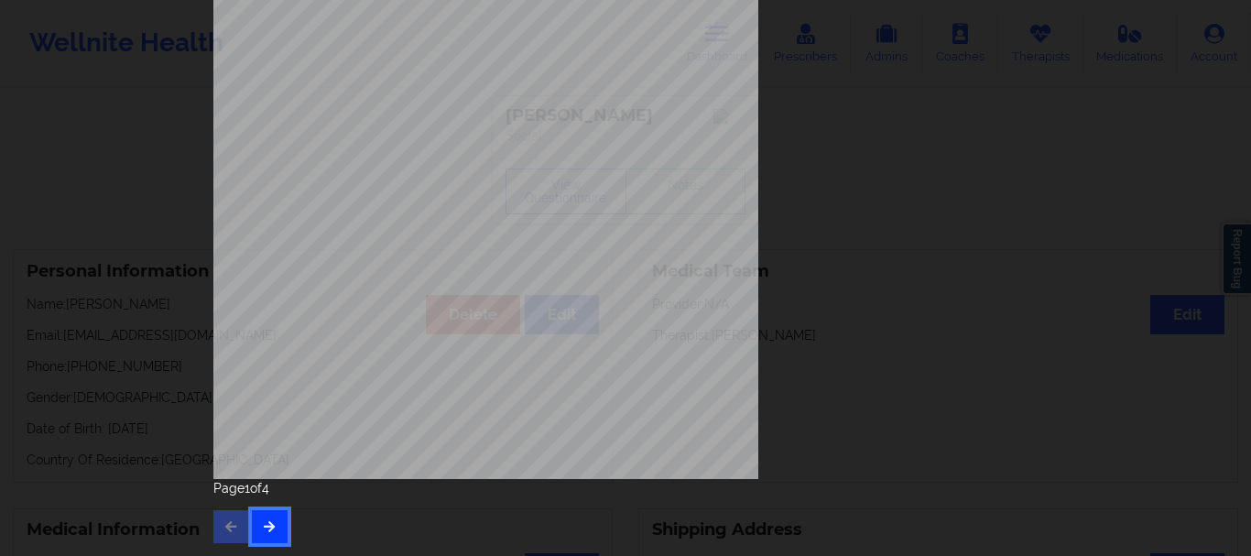
click at [276, 528] on button "button" at bounding box center [270, 526] width 36 height 33
click at [275, 520] on button "button" at bounding box center [270, 526] width 36 height 33
click at [268, 539] on button "button" at bounding box center [270, 526] width 36 height 33
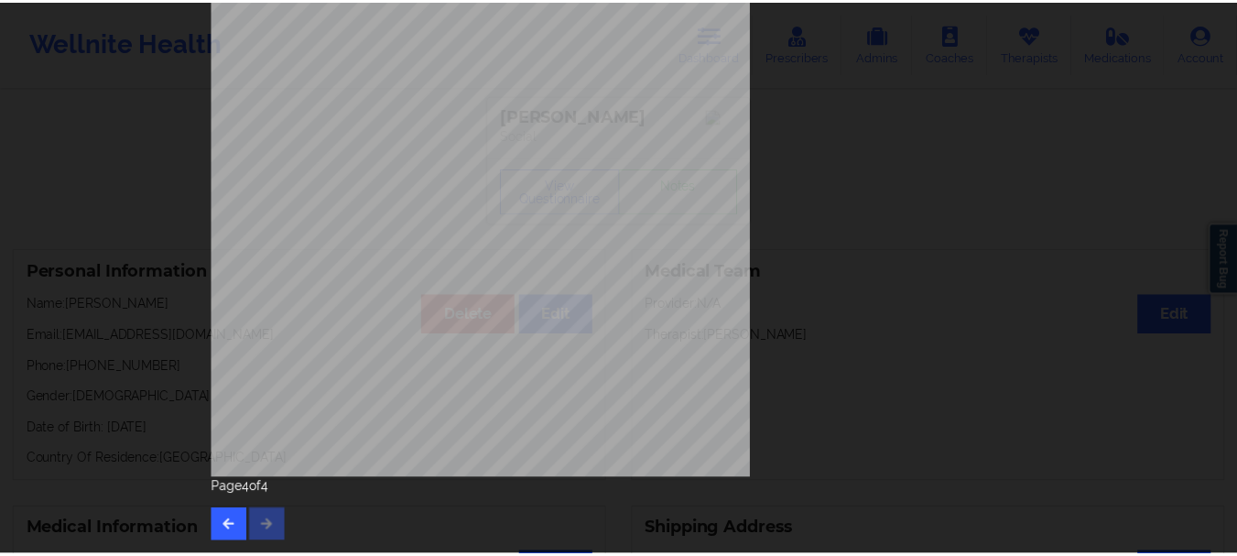
scroll to position [0, 0]
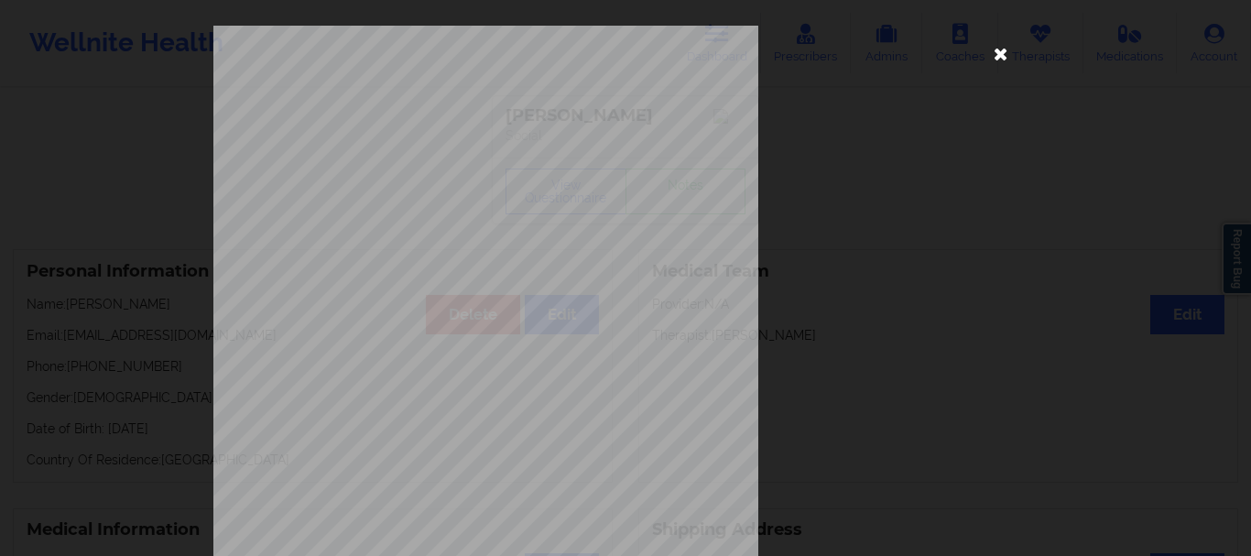
click at [988, 57] on icon at bounding box center [1000, 52] width 29 height 29
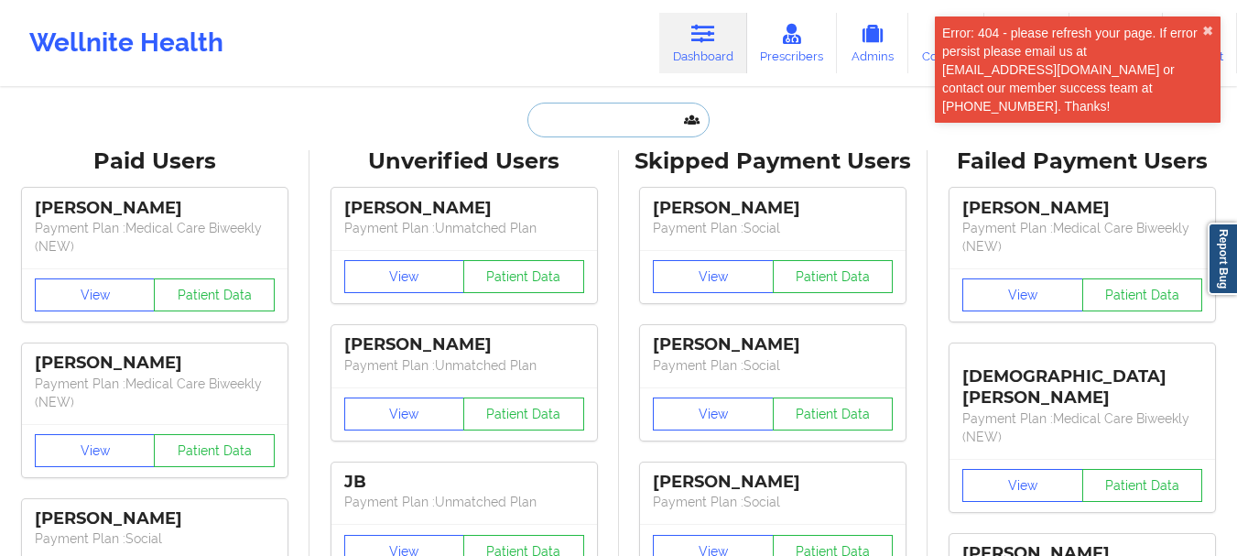
click at [589, 119] on input "text" at bounding box center [618, 120] width 181 height 35
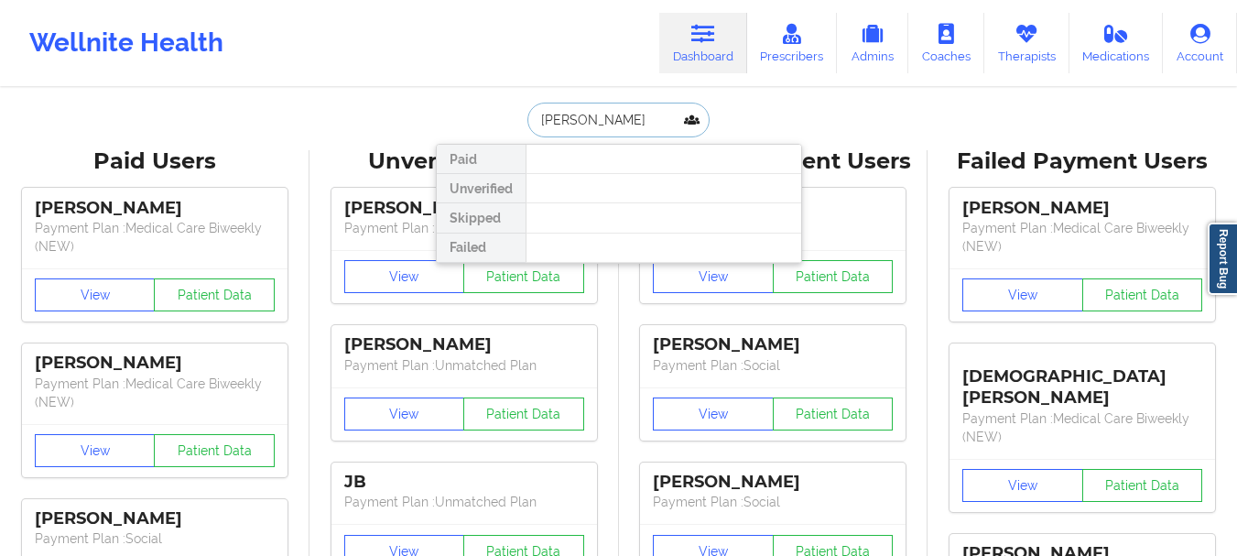
type input "[PERSON_NAME]"
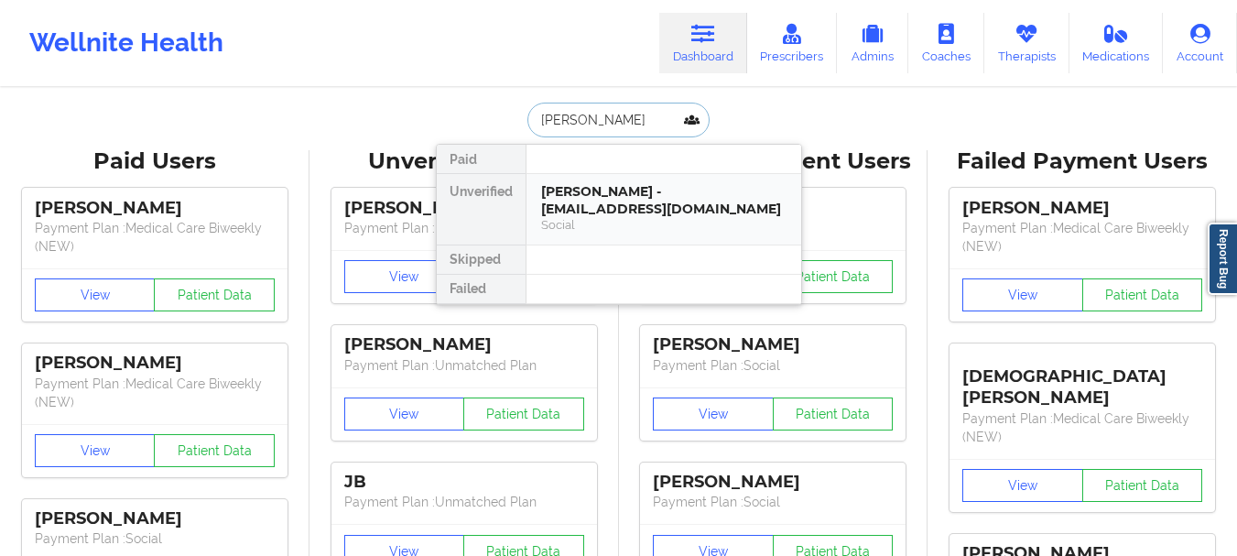
click at [609, 192] on div "[PERSON_NAME] - [EMAIL_ADDRESS][DOMAIN_NAME]" at bounding box center [663, 200] width 245 height 34
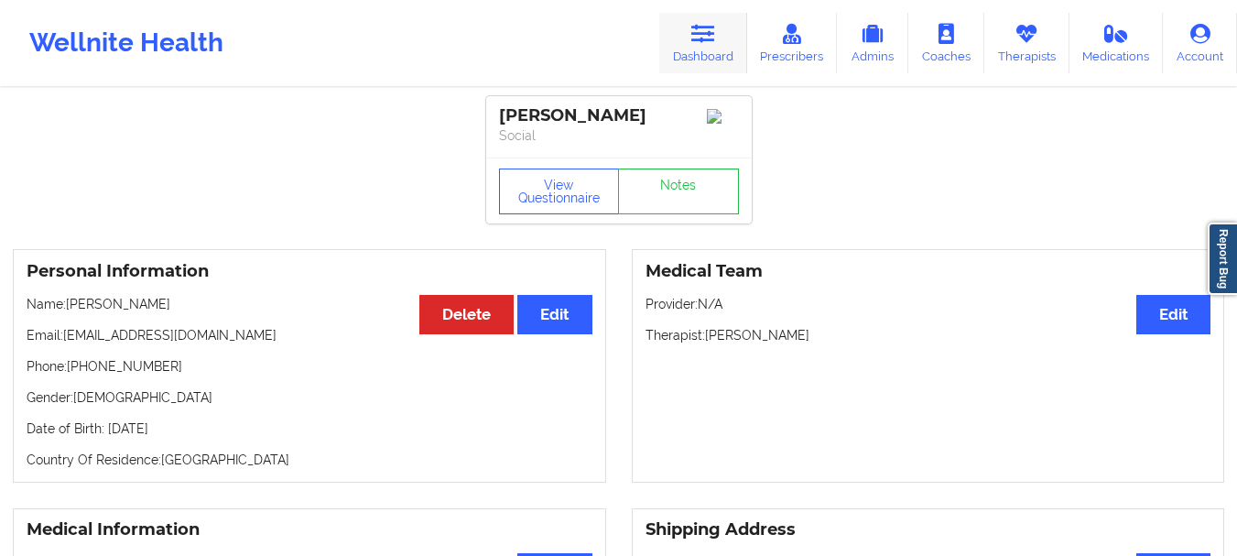
click at [722, 45] on link "Dashboard" at bounding box center [703, 43] width 88 height 60
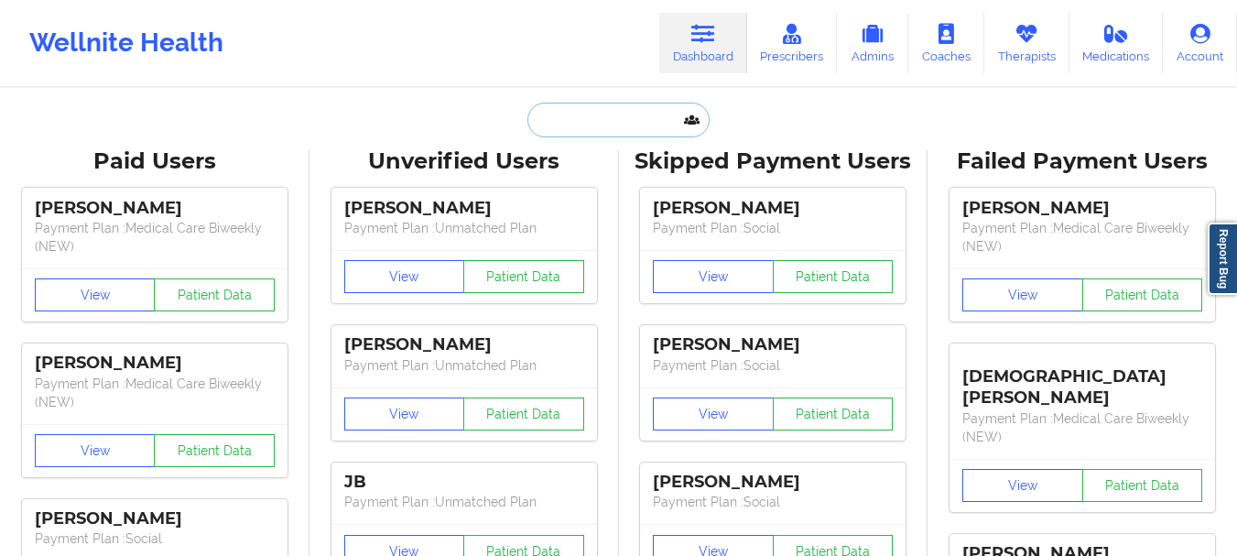
click at [629, 117] on input "text" at bounding box center [618, 120] width 181 height 35
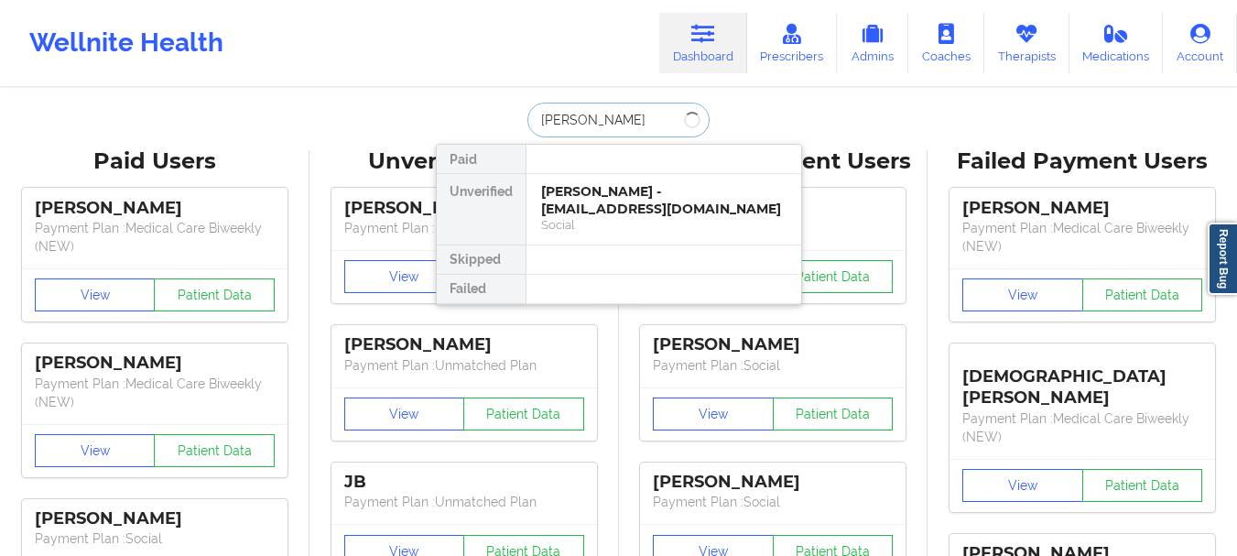
type input "[PERSON_NAME]"
click at [630, 201] on div "[PERSON_NAME] - [EMAIL_ADDRESS][DOMAIN_NAME]" at bounding box center [663, 200] width 245 height 34
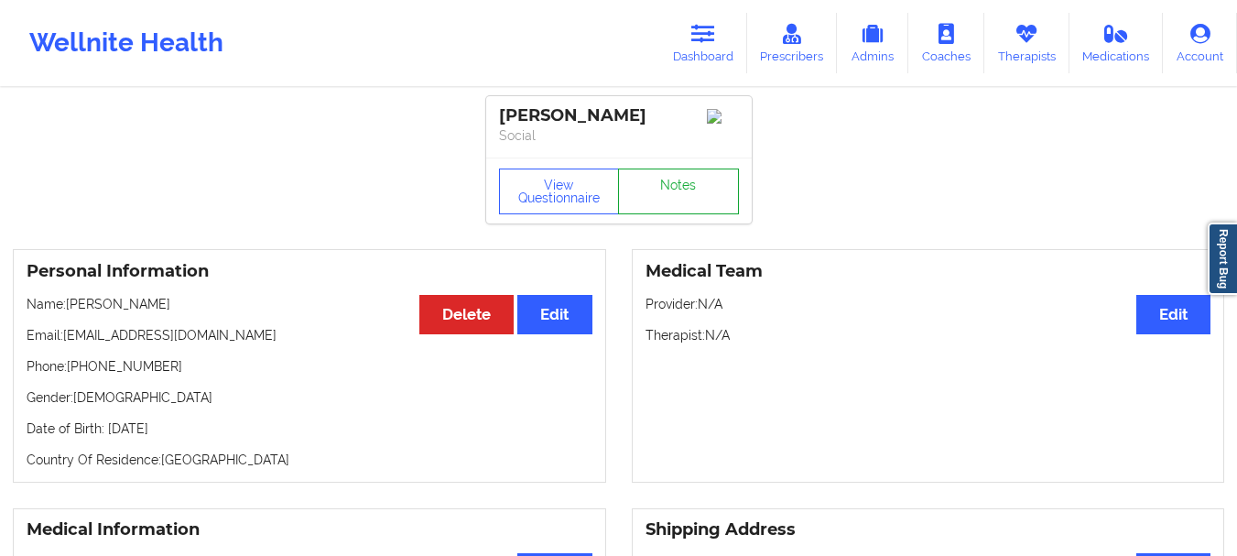
click at [696, 193] on link "Notes" at bounding box center [678, 192] width 121 height 46
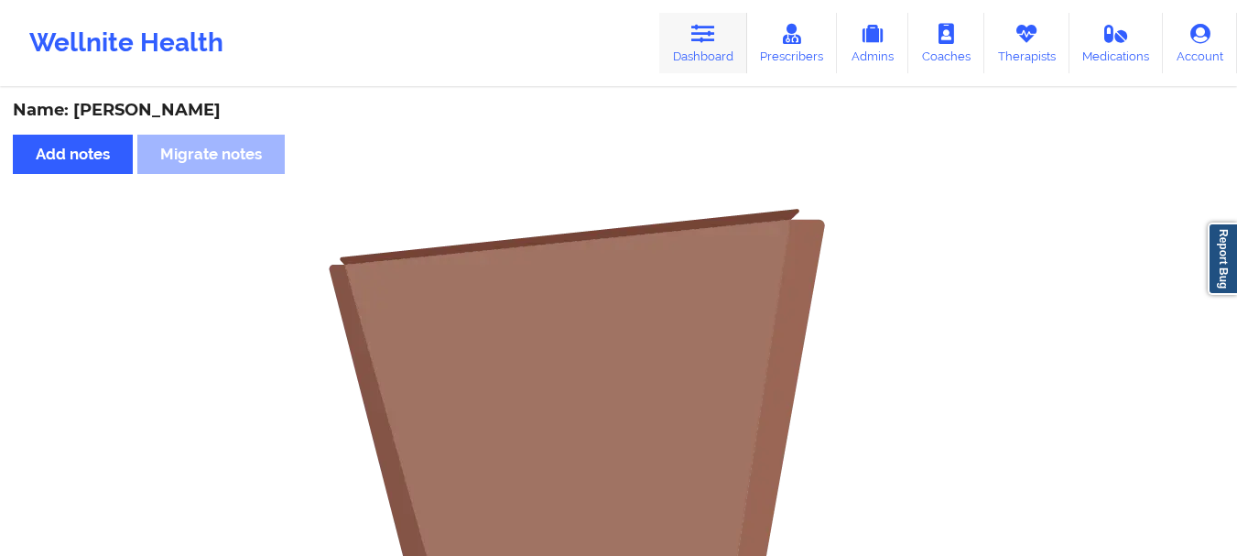
click at [730, 40] on link "Dashboard" at bounding box center [703, 43] width 88 height 60
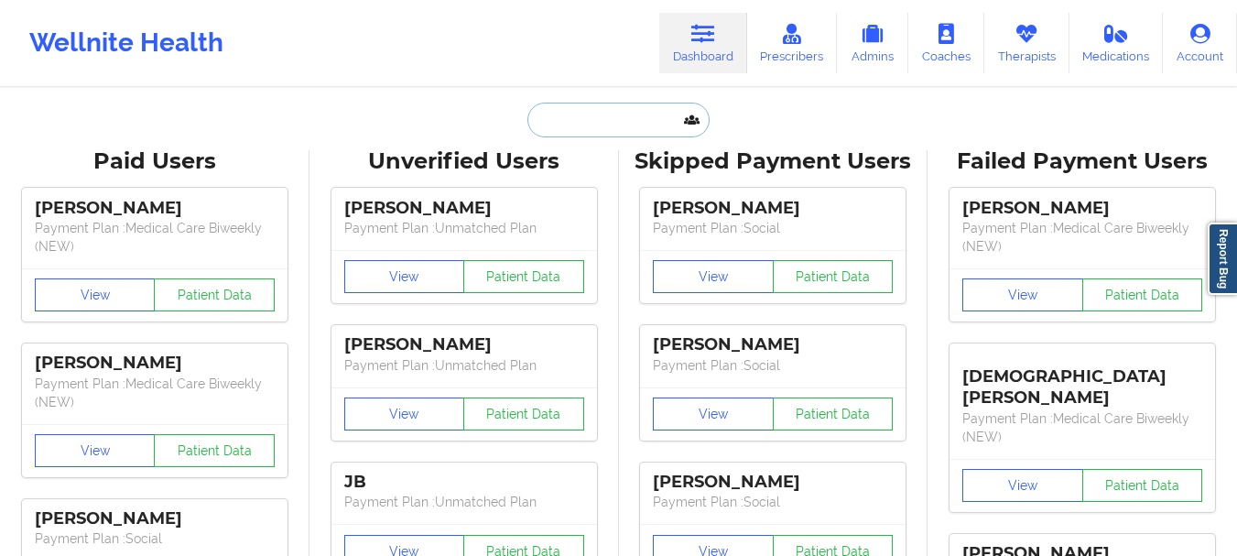
click at [653, 124] on input "text" at bounding box center [618, 120] width 181 height 35
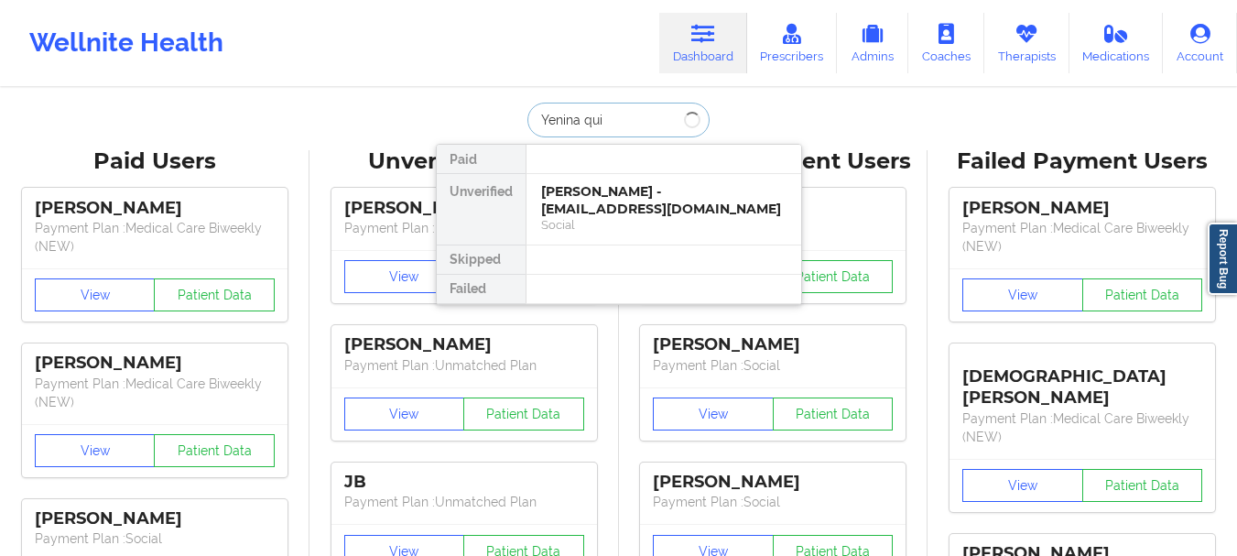
type input "[PERSON_NAME]"
click at [644, 186] on div "[PERSON_NAME] - [EMAIL_ADDRESS][DOMAIN_NAME]" at bounding box center [663, 200] width 245 height 34
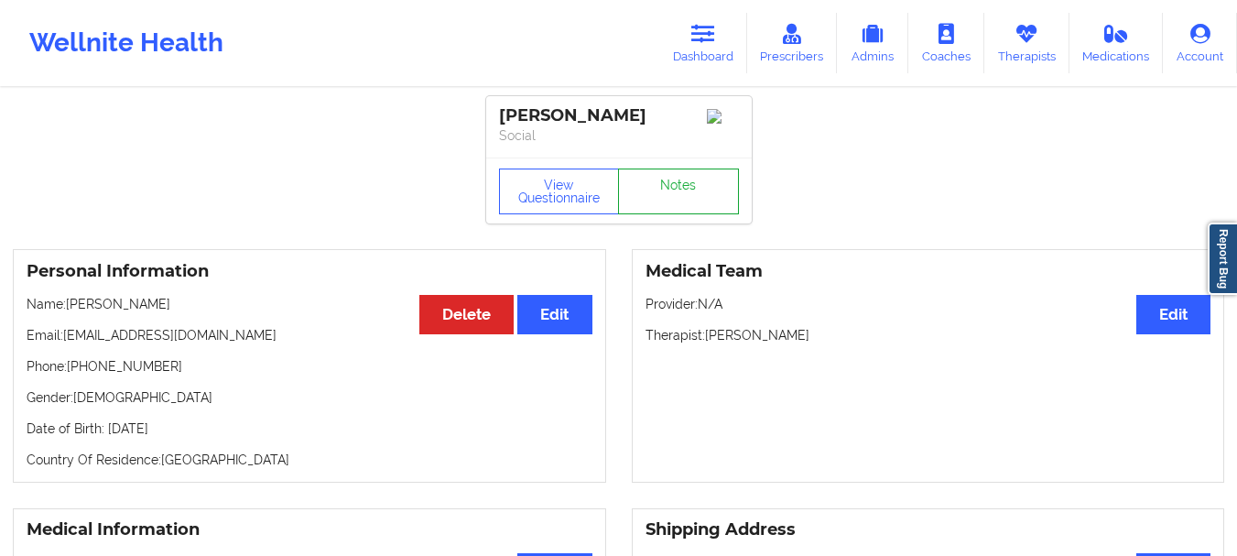
click at [675, 208] on link "Notes" at bounding box center [678, 192] width 121 height 46
